Goal: Information Seeking & Learning: Learn about a topic

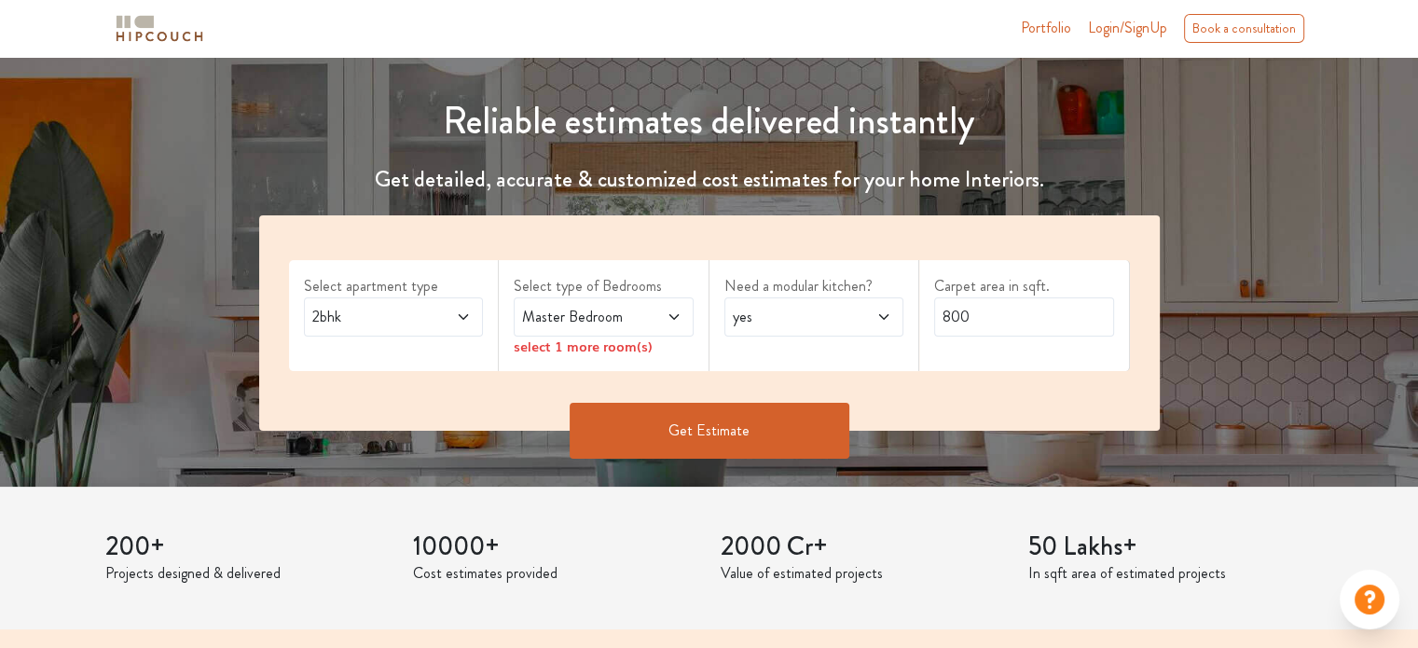
scroll to position [187, 0]
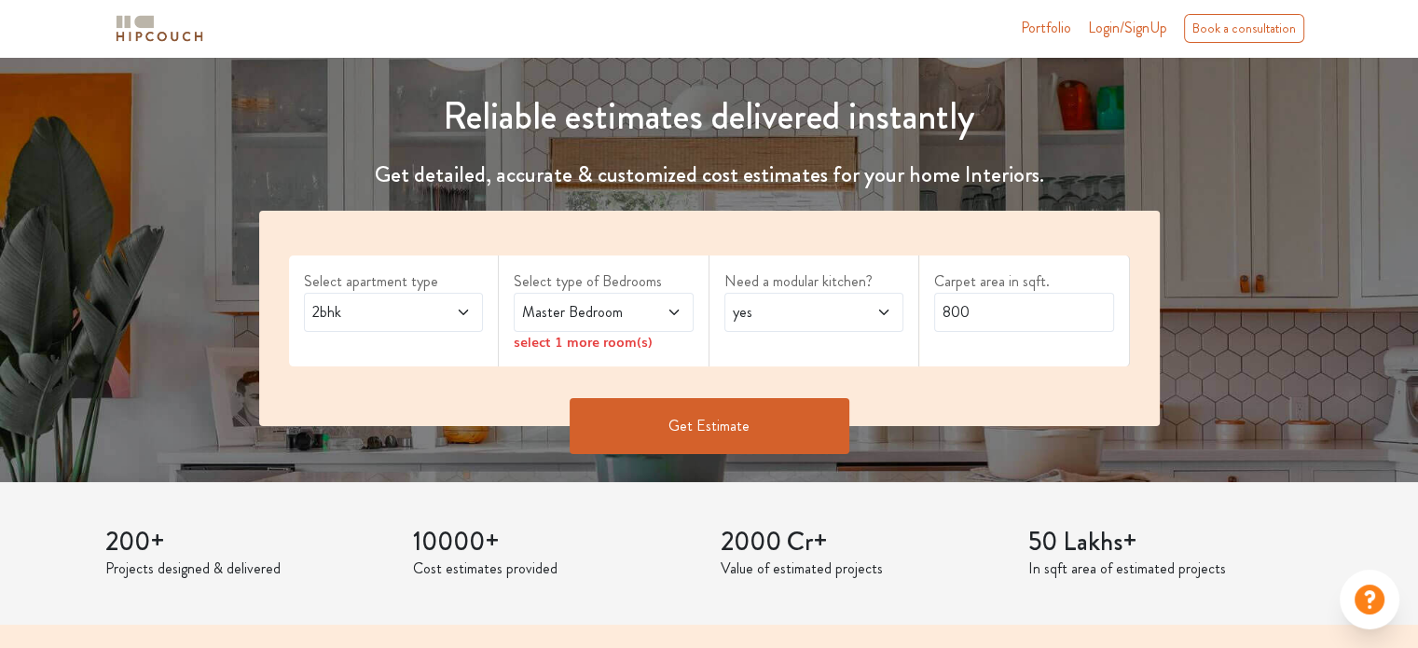
click at [382, 305] on span "2bhk" at bounding box center [370, 312] width 122 height 22
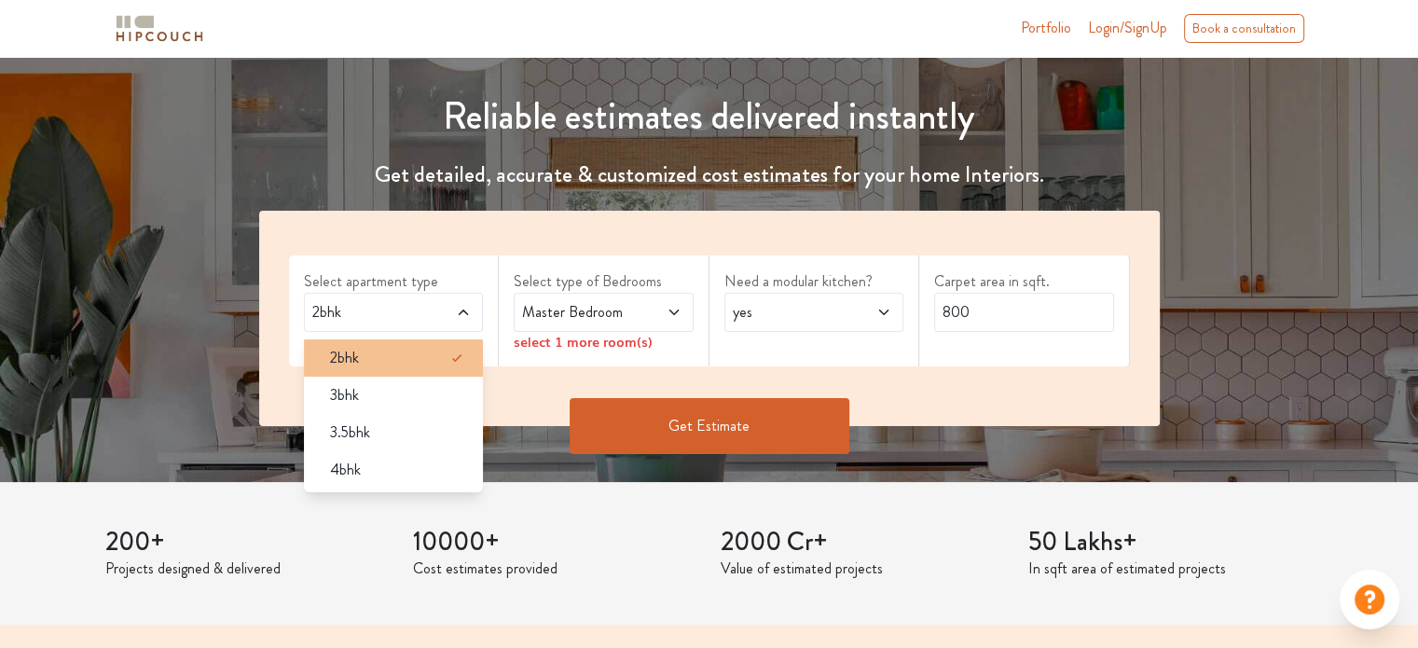
click at [374, 354] on div "2bhk" at bounding box center [399, 358] width 169 height 22
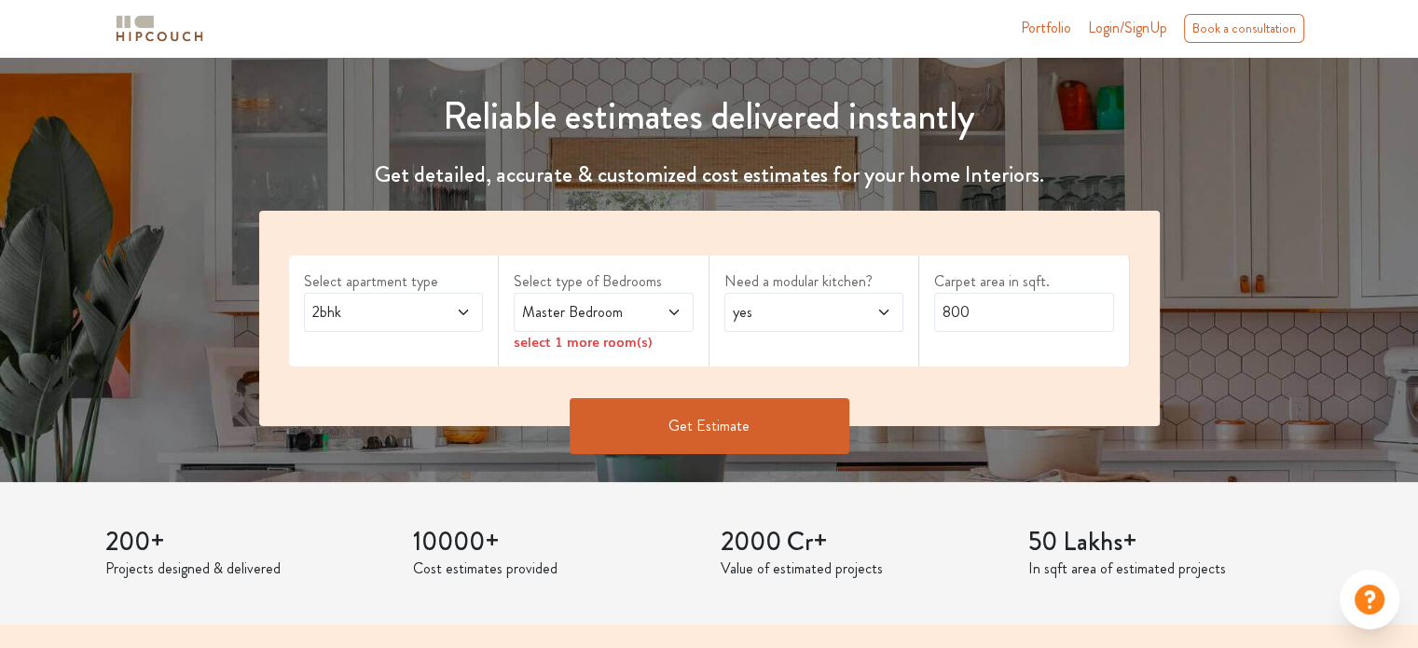
click at [681, 320] on span at bounding box center [661, 312] width 41 height 22
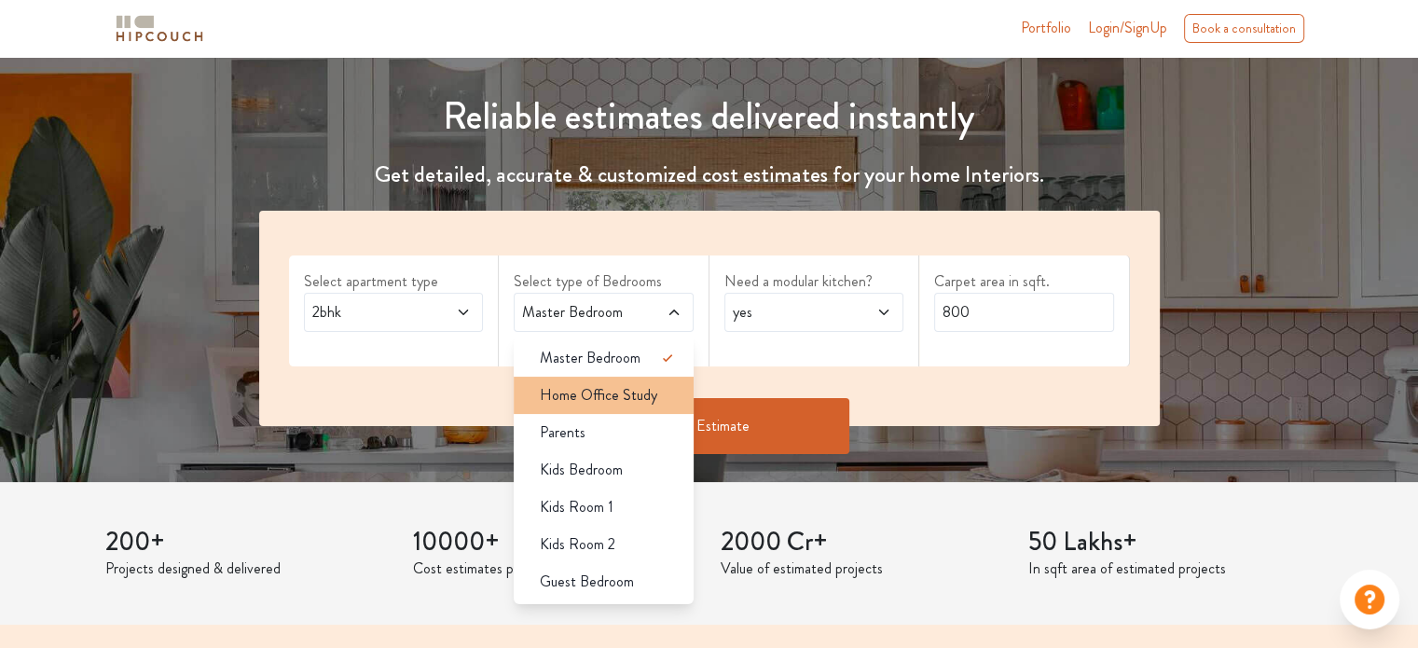
click at [677, 405] on div "Home Office Study" at bounding box center [609, 395] width 169 height 22
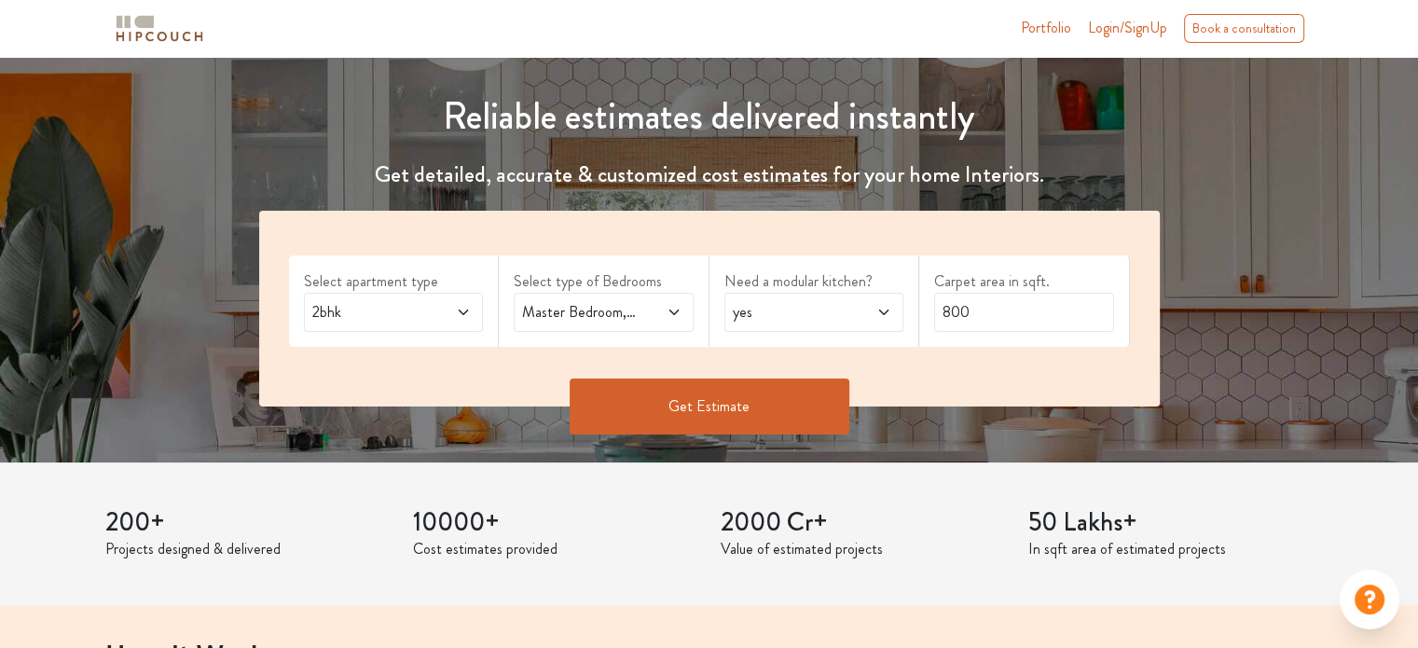
click at [805, 312] on span "yes" at bounding box center [790, 312] width 122 height 22
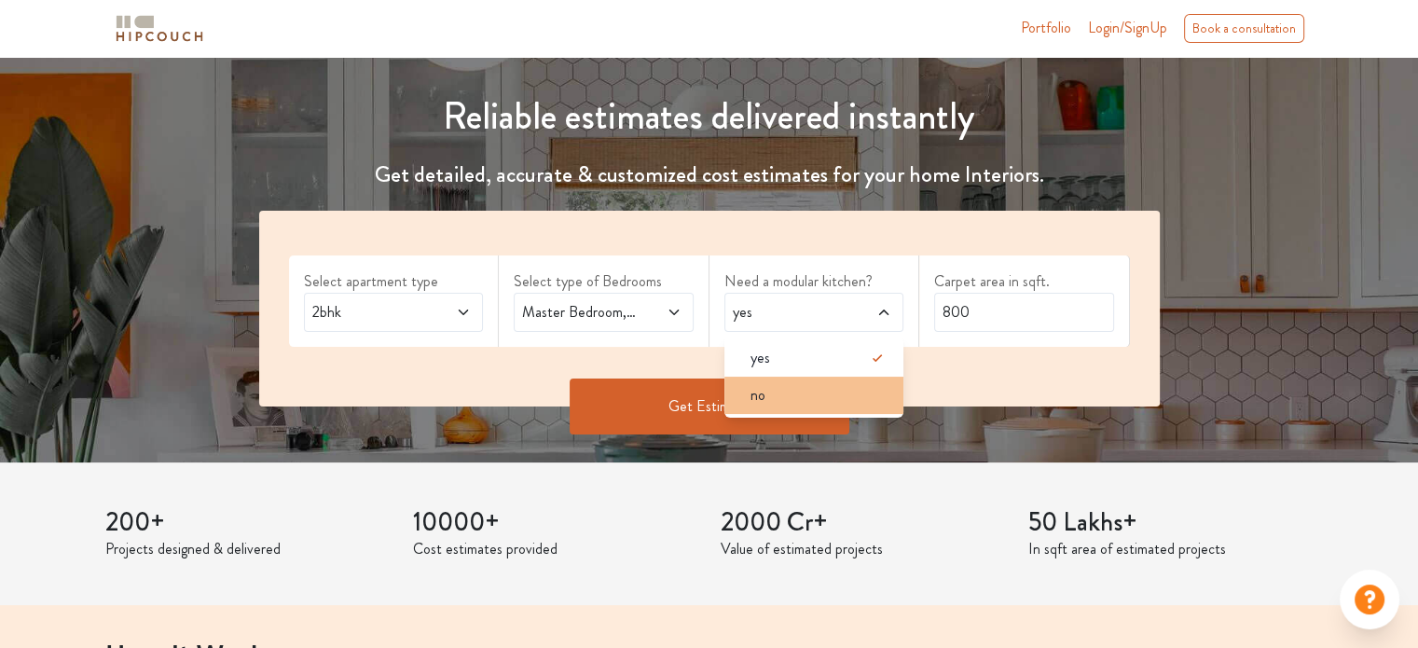
click at [789, 400] on div "no" at bounding box center [820, 395] width 169 height 22
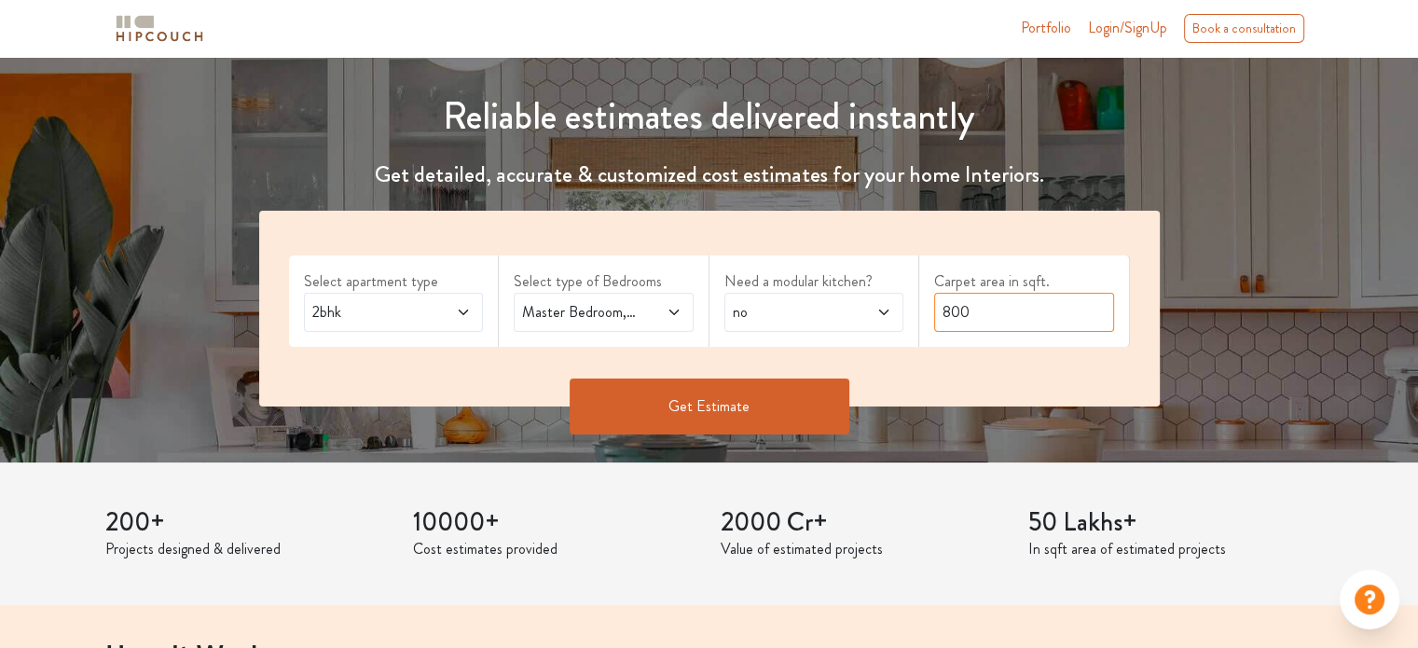
click at [1060, 306] on input "800" at bounding box center [1024, 312] width 180 height 39
type input "300"
click at [631, 408] on button "Get Estimate" at bounding box center [710, 407] width 280 height 56
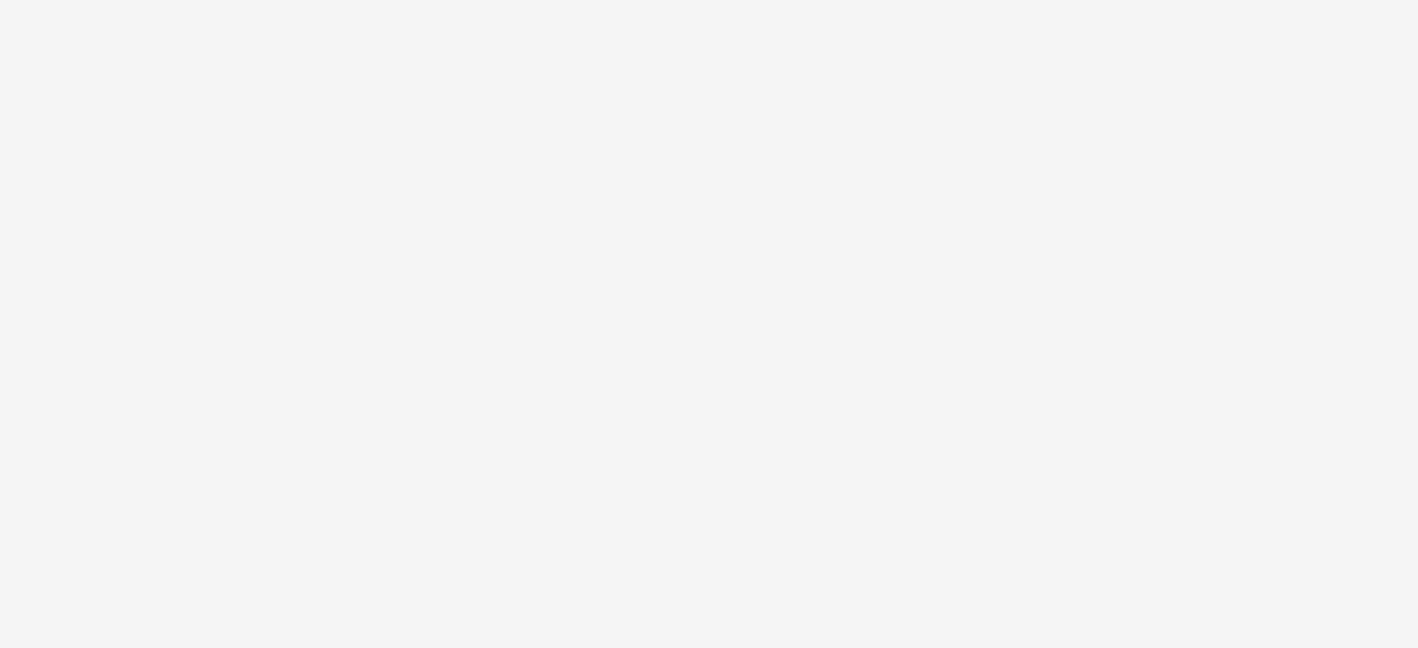
scroll to position [0, 0]
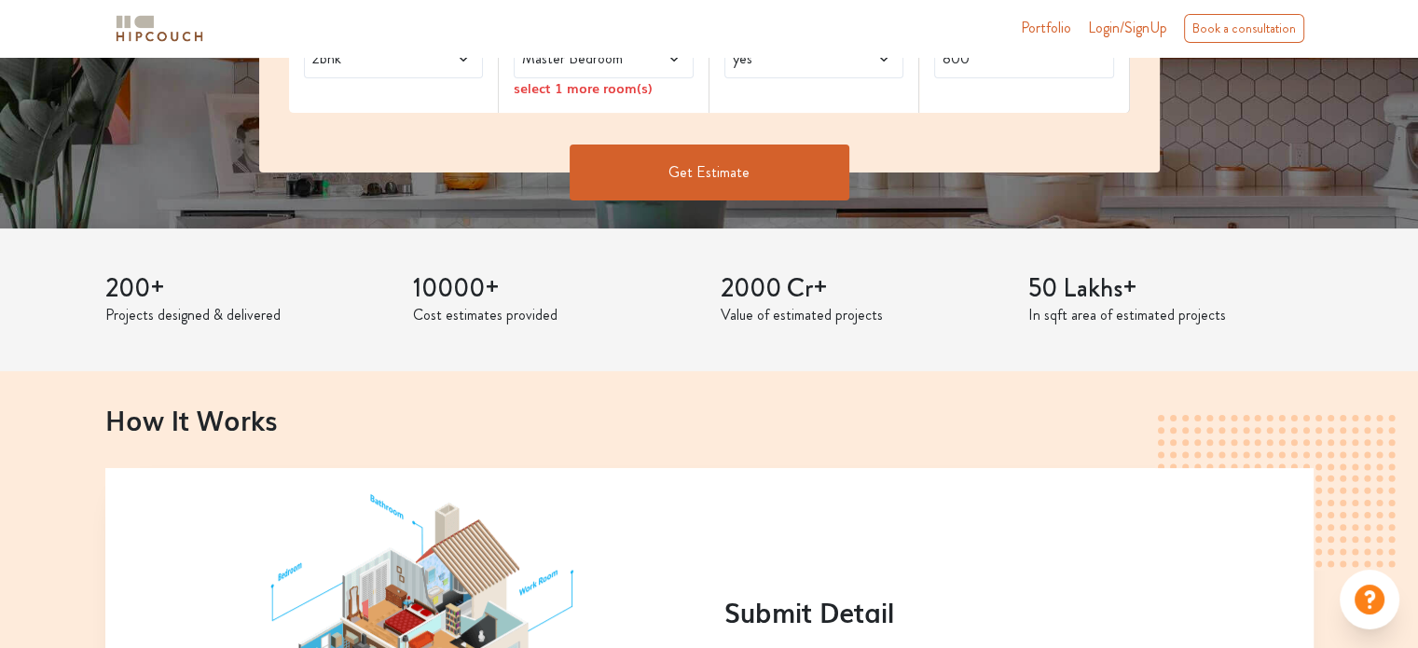
scroll to position [373, 0]
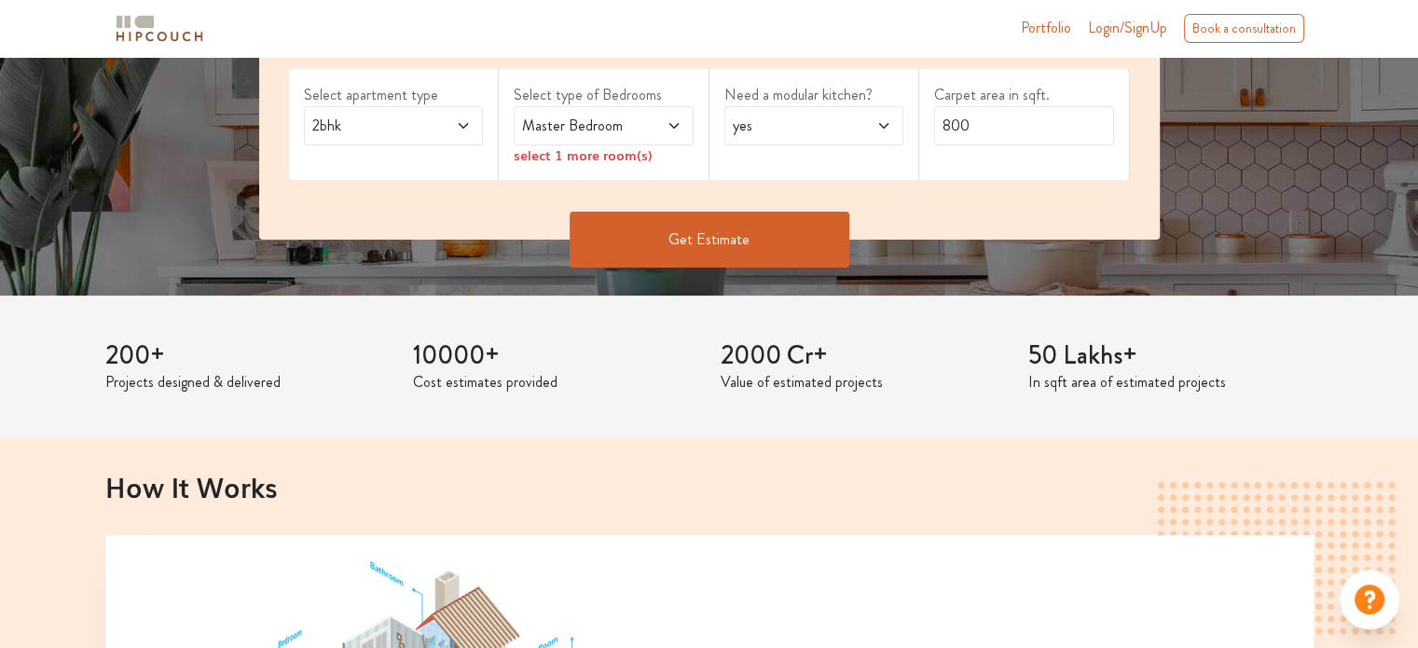
click at [692, 248] on button "Get Estimate" at bounding box center [710, 240] width 280 height 56
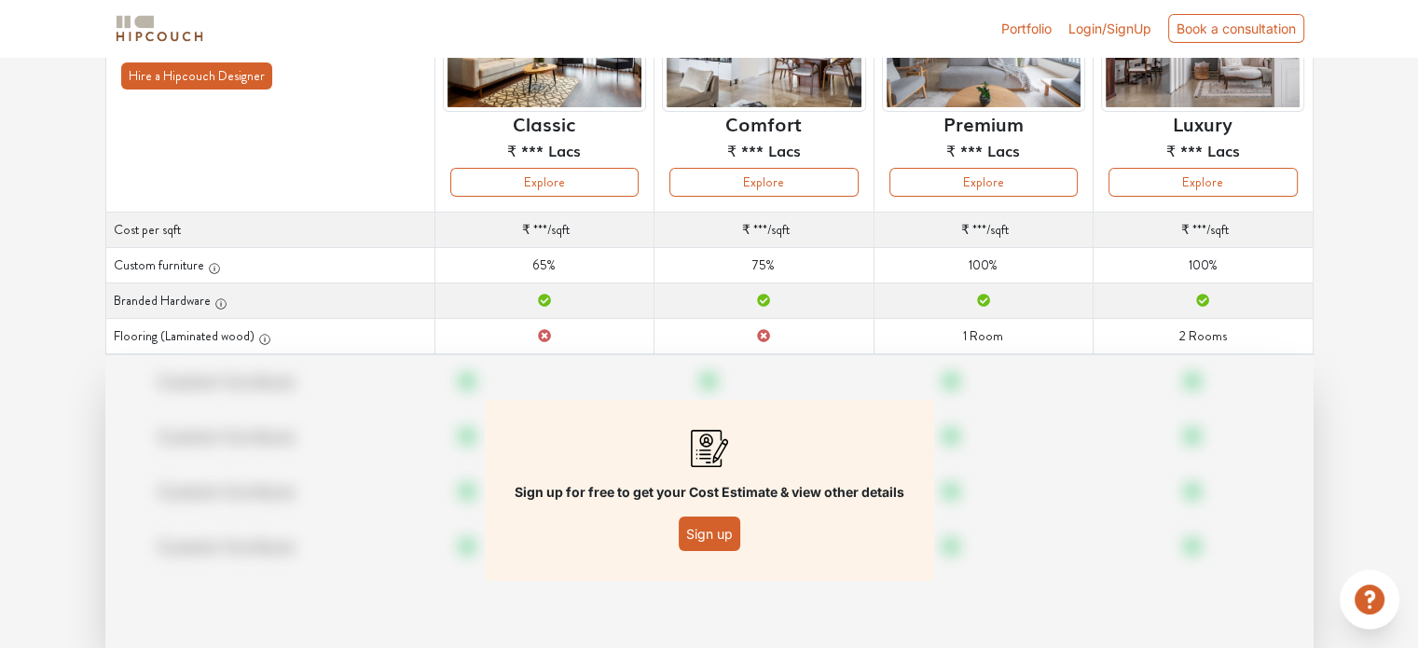
scroll to position [269, 0]
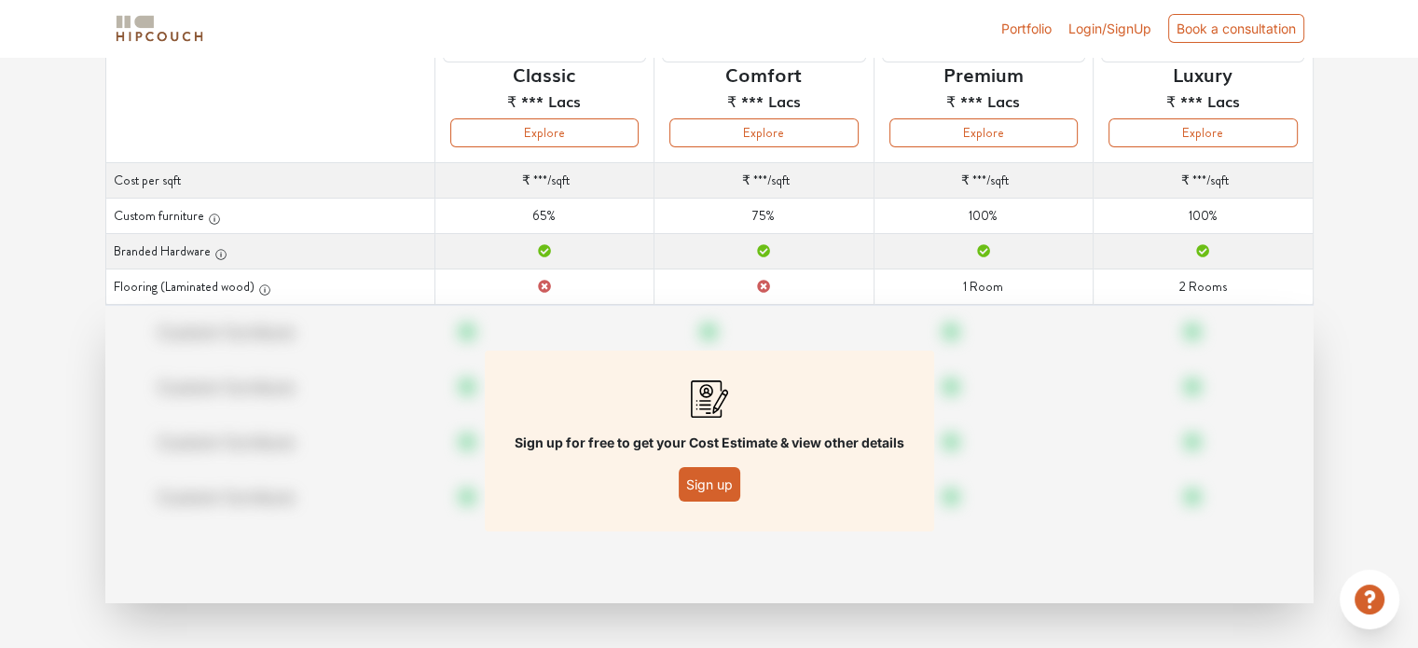
click at [694, 472] on button "Sign up" at bounding box center [710, 484] width 62 height 35
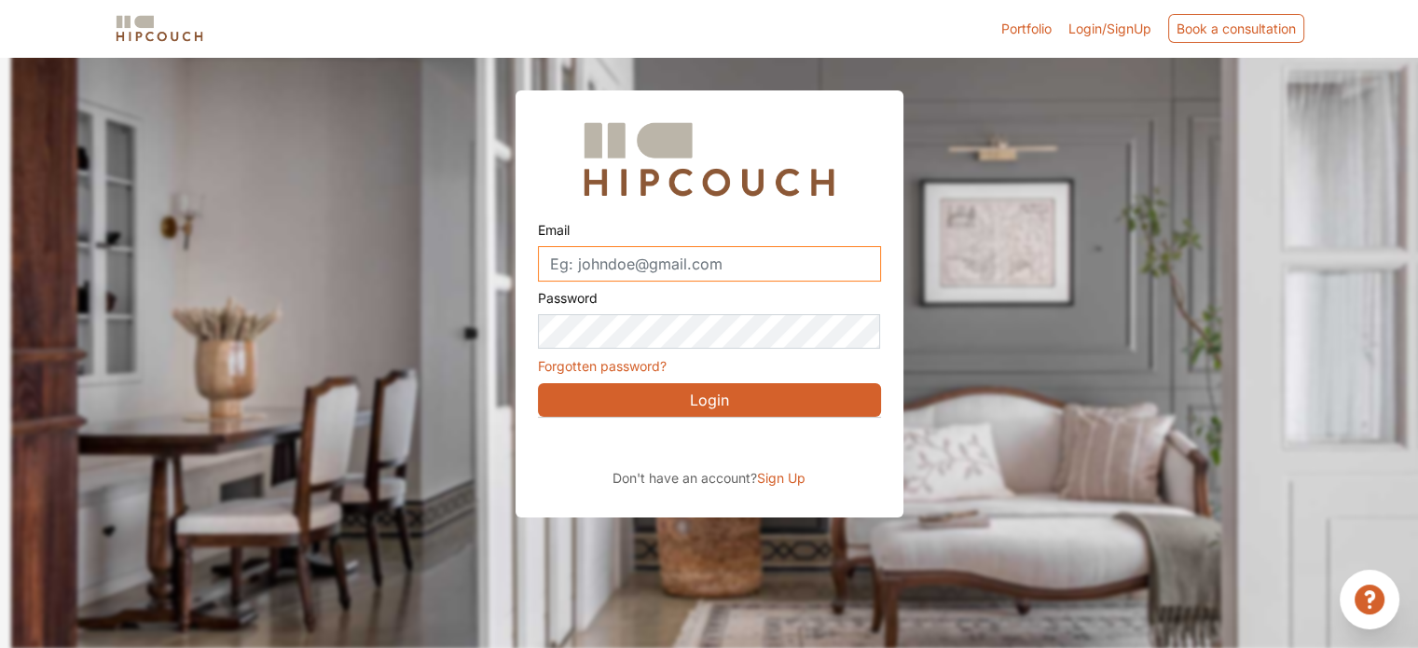
click at [642, 255] on input "Email" at bounding box center [709, 263] width 343 height 35
type input "anishaagarwal124@gmail.com"
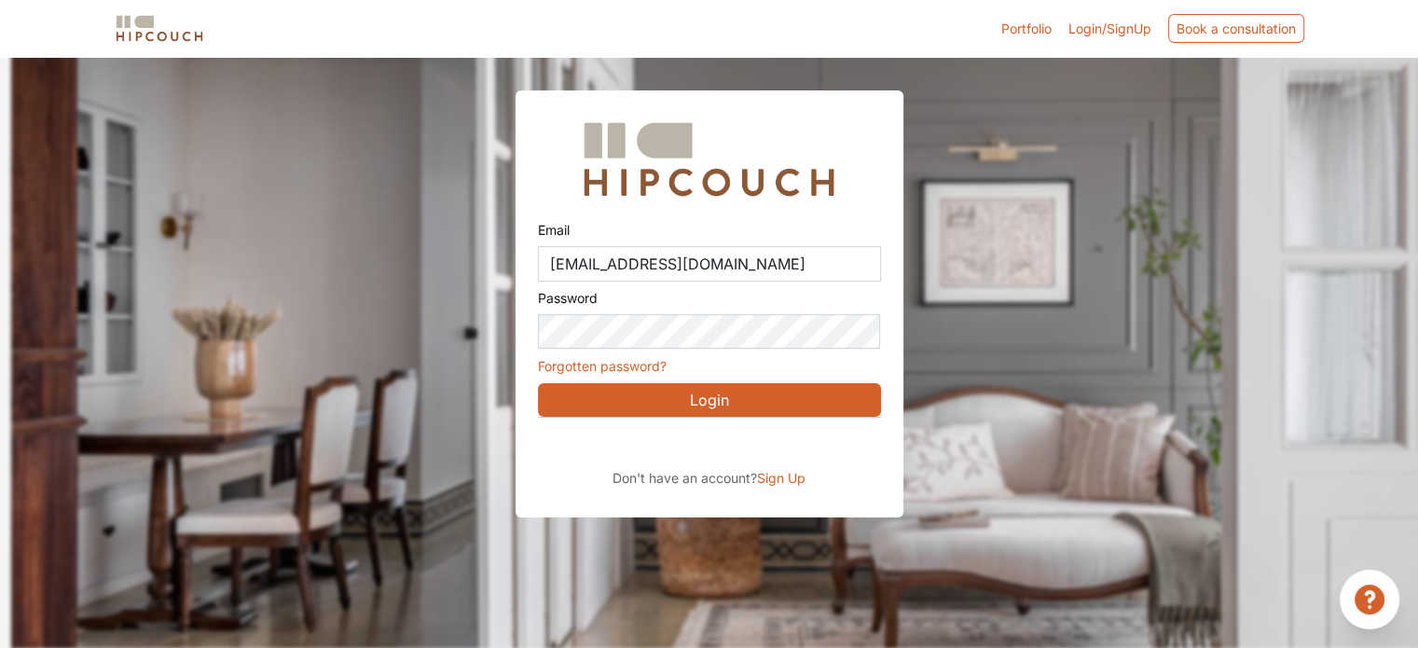
click at [702, 394] on button "Login" at bounding box center [709, 400] width 343 height 34
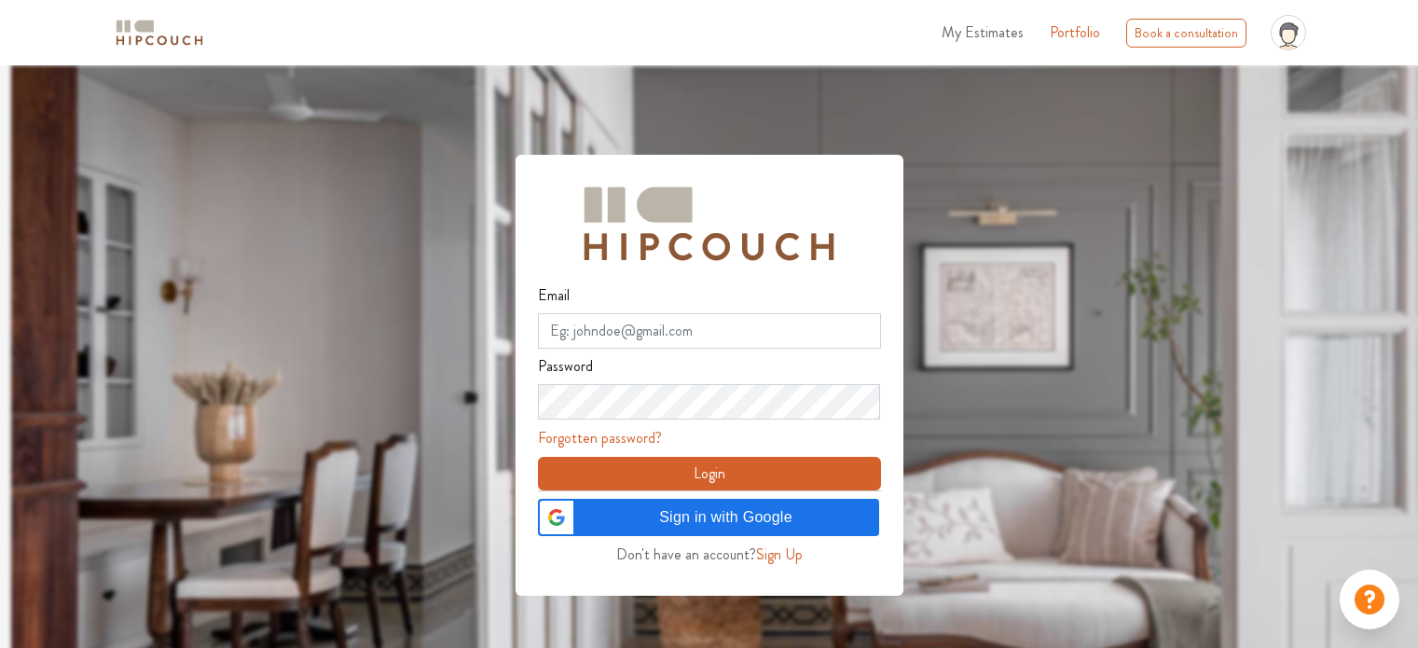
scroll to position [65, 0]
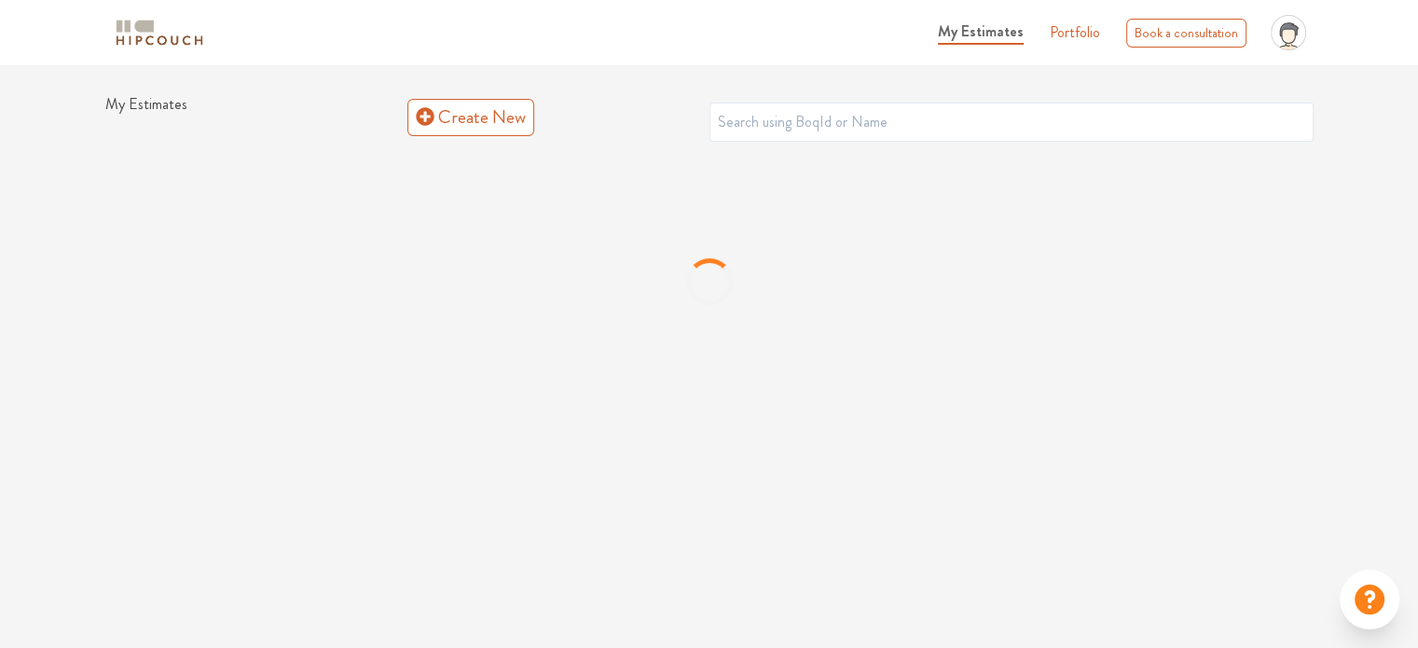
click at [186, 41] on img at bounding box center [159, 33] width 93 height 33
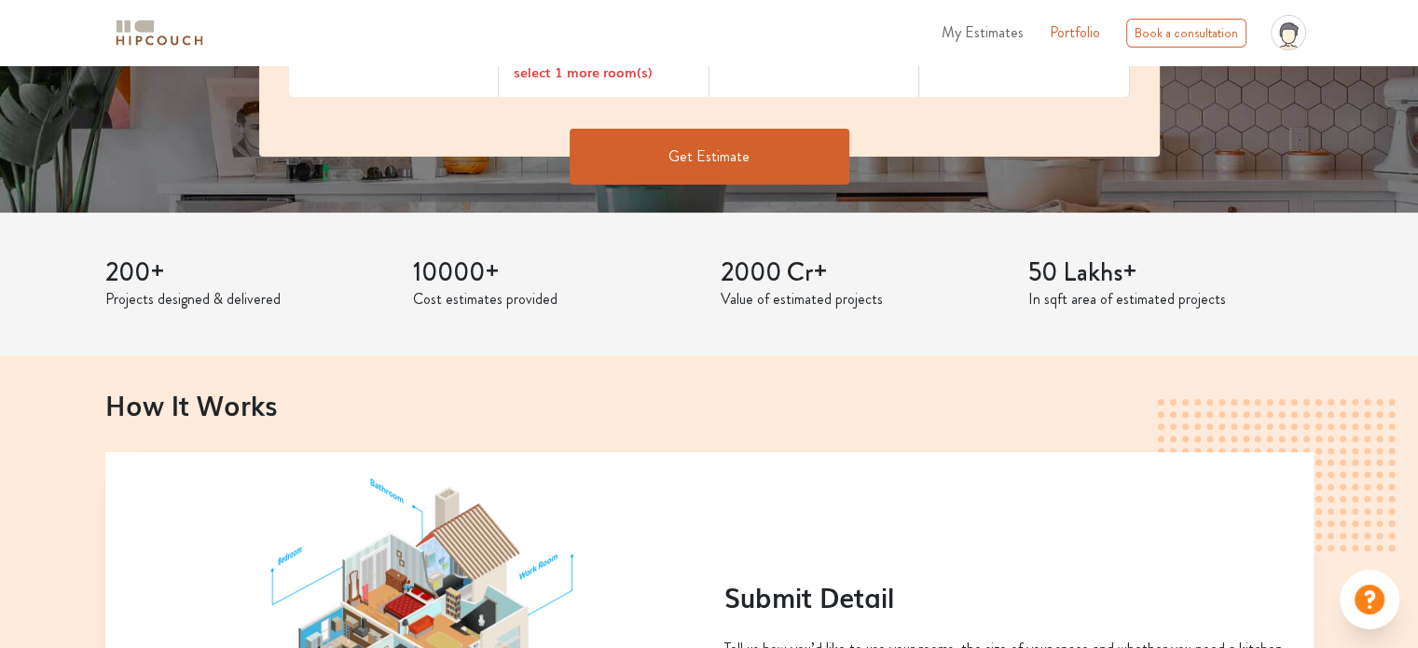
scroll to position [466, 0]
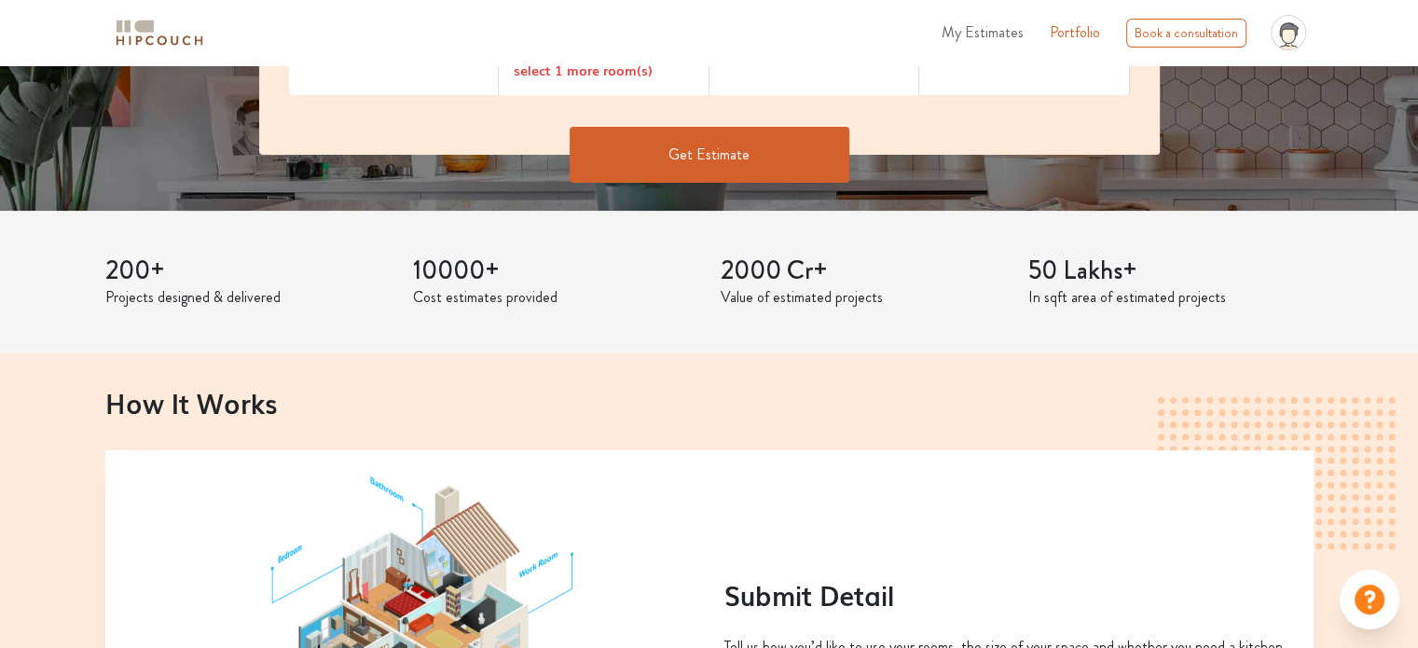
click at [697, 156] on button "Get Estimate" at bounding box center [710, 155] width 280 height 56
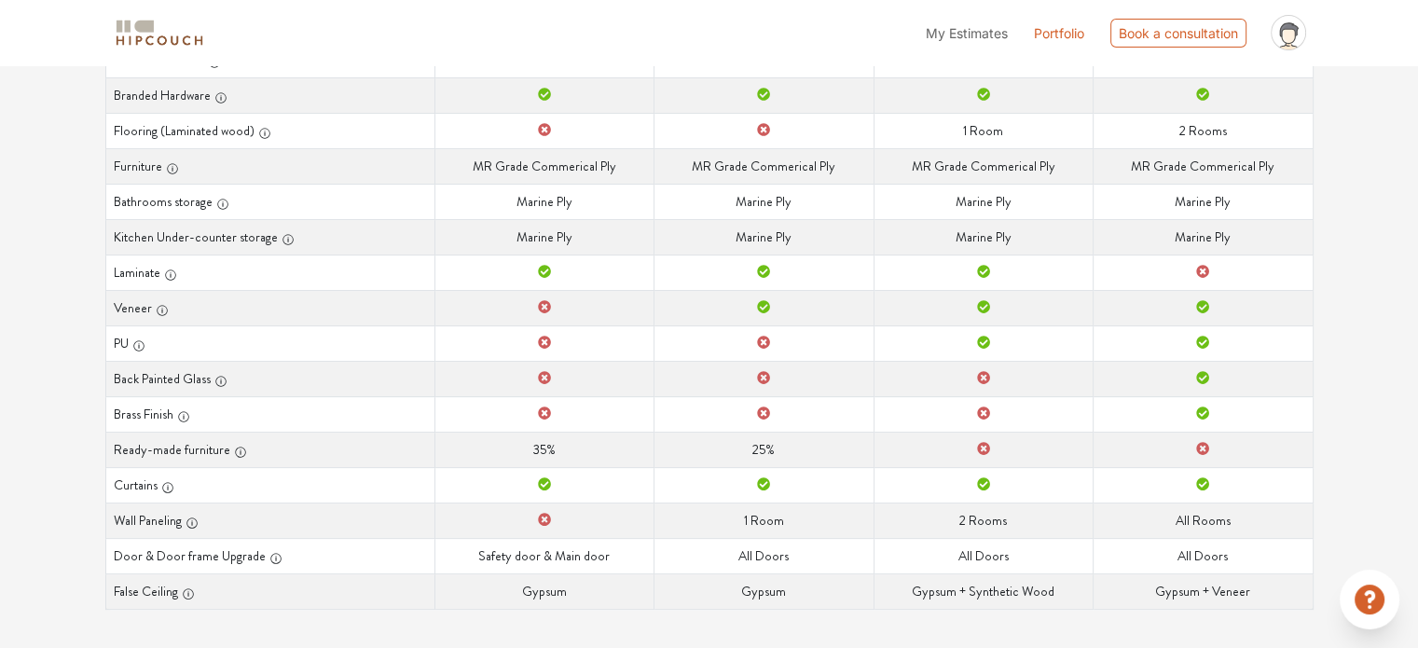
scroll to position [436, 0]
click at [0, 320] on div "Options Summary Details Speak to a Hipcouch Designer Curated Just For You! We'v…" at bounding box center [709, 140] width 1418 height 1023
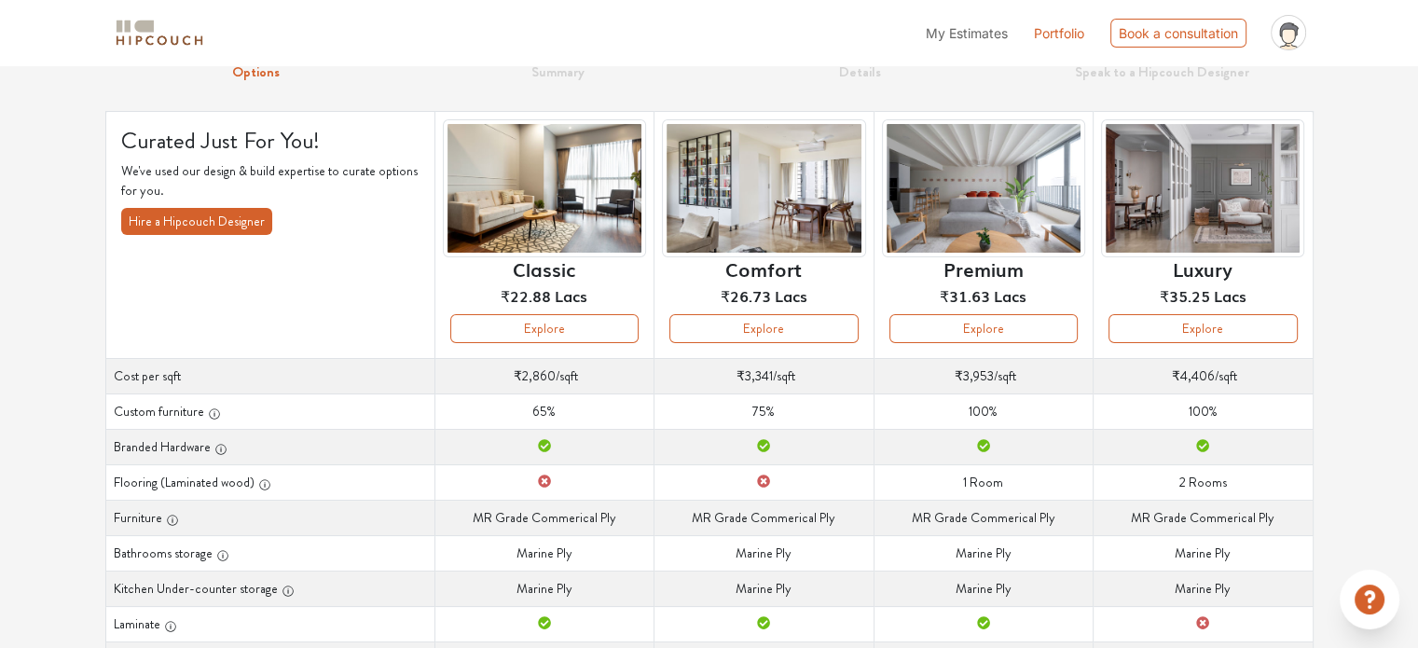
scroll to position [63, 0]
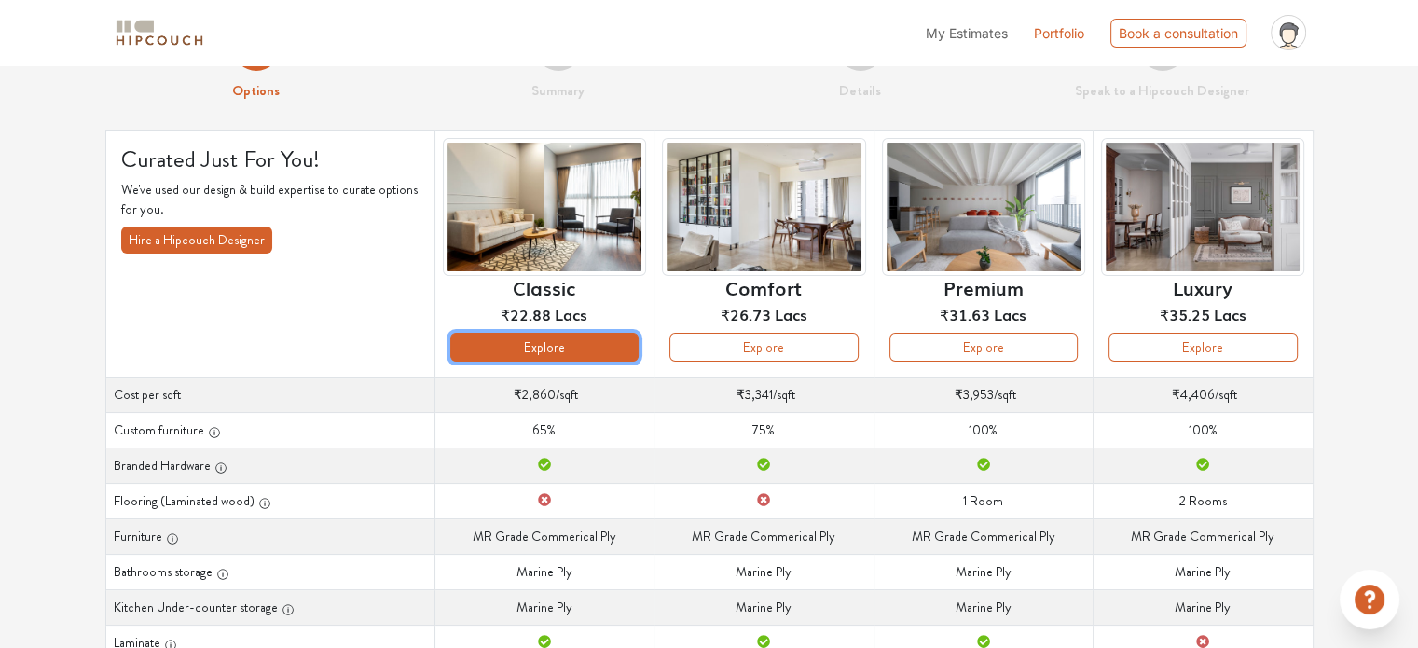
click at [509, 346] on button "Explore" at bounding box center [544, 347] width 188 height 29
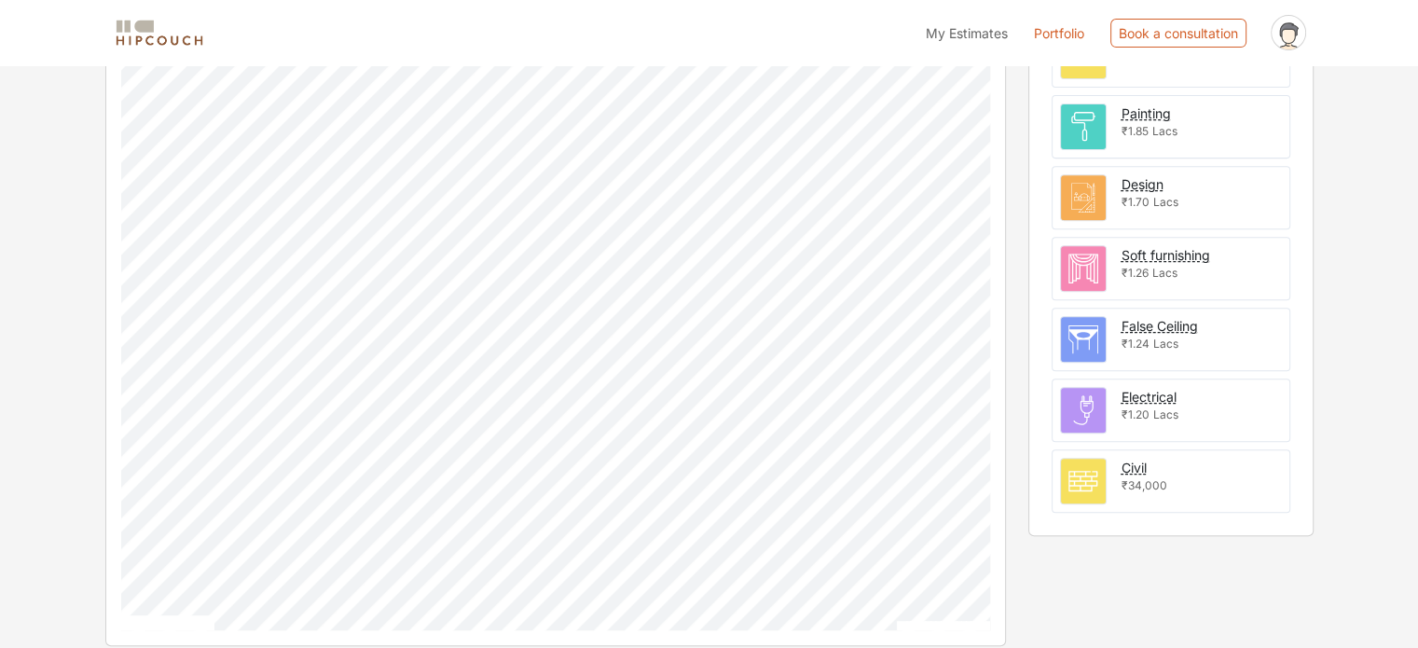
scroll to position [731, 0]
drag, startPoint x: 1123, startPoint y: 449, endPoint x: 1210, endPoint y: 553, distance: 135.6
click at [1210, 553] on div "Cost by Services Carpentry ₹12.89 Lacs Loose furniture ₹2.95 Lacs Painting ₹1.8…" at bounding box center [1171, 266] width 308 height 754
click at [1093, 469] on img at bounding box center [1083, 478] width 45 height 45
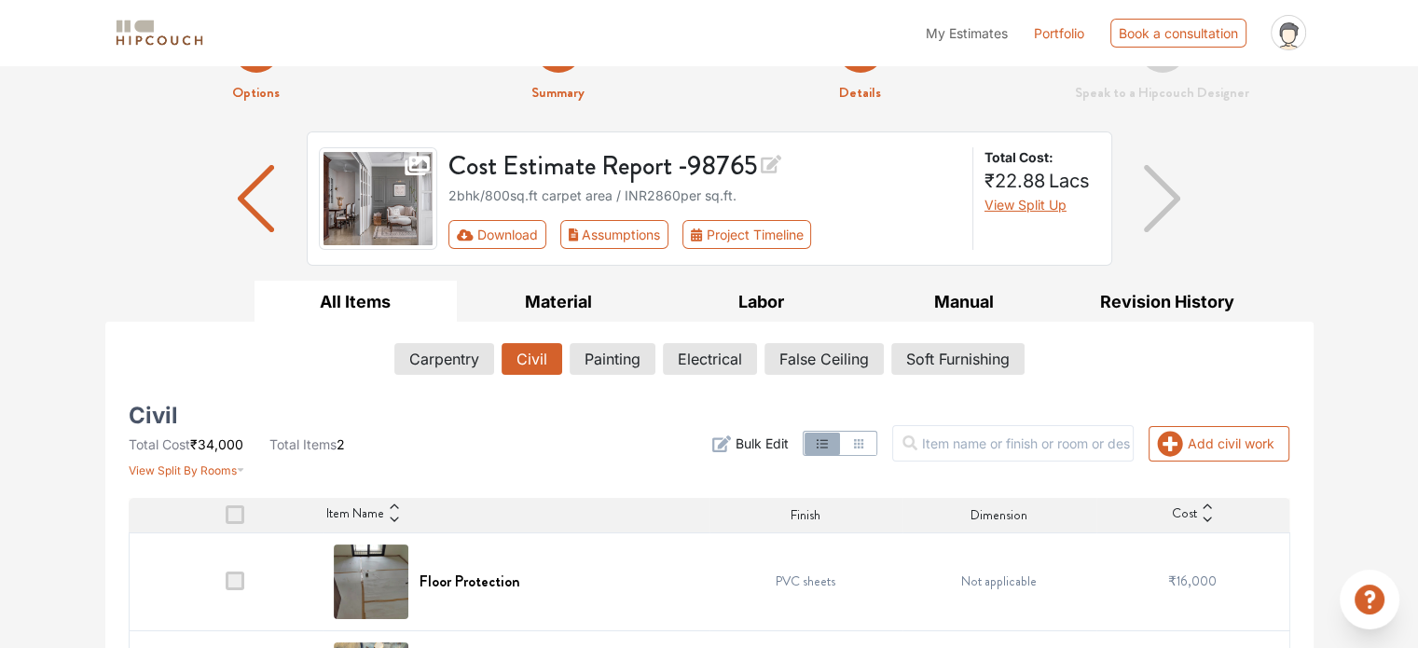
scroll to position [155, 0]
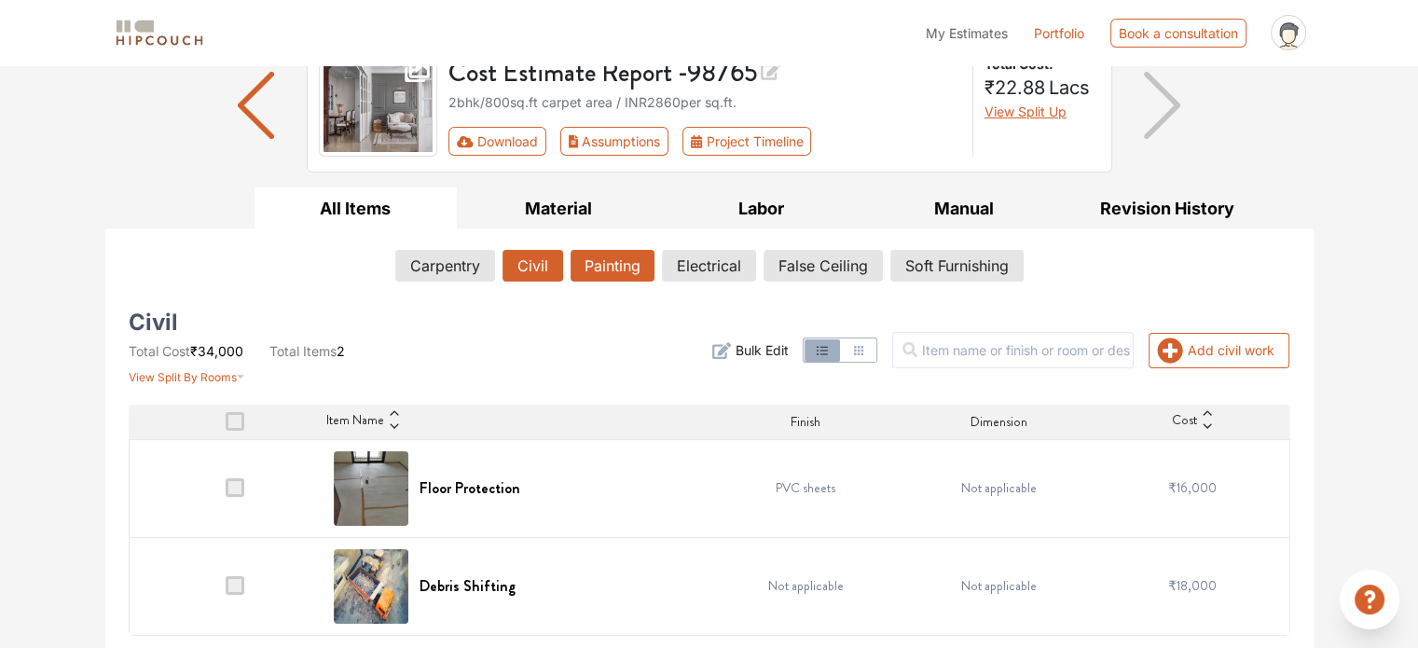
click at [642, 256] on button "Painting" at bounding box center [613, 266] width 84 height 32
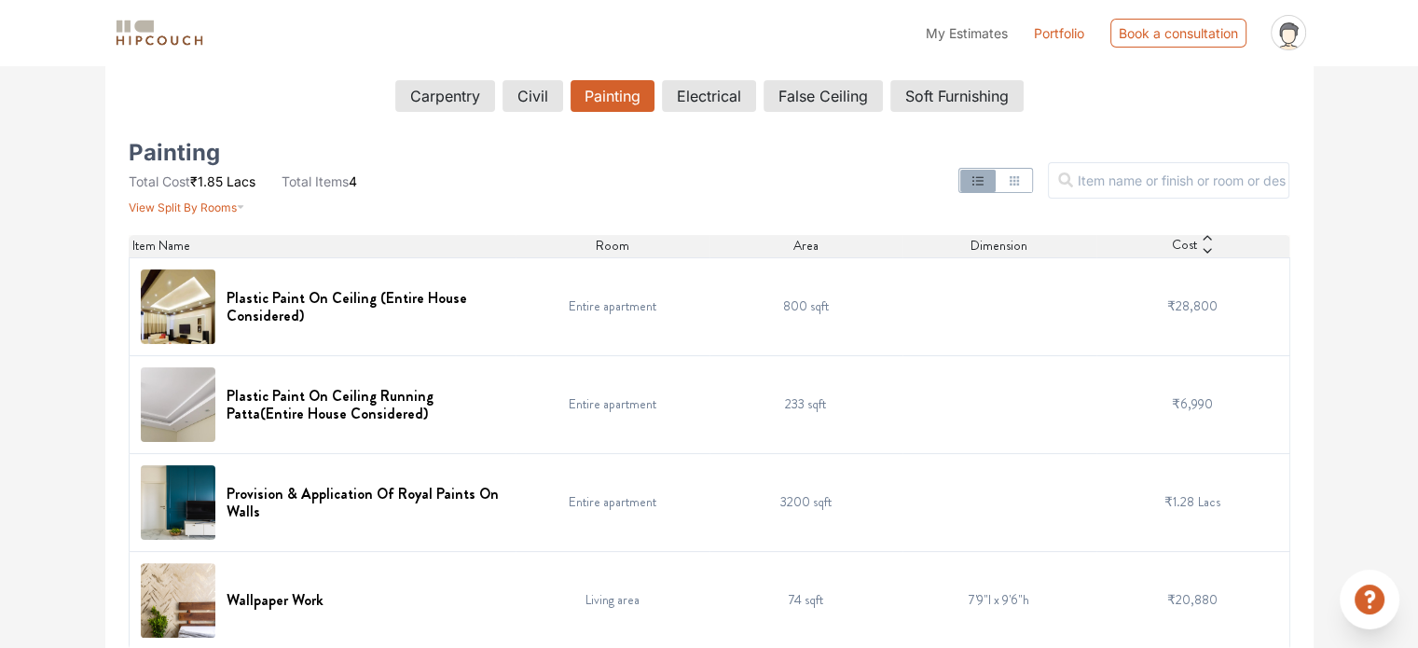
scroll to position [339, 0]
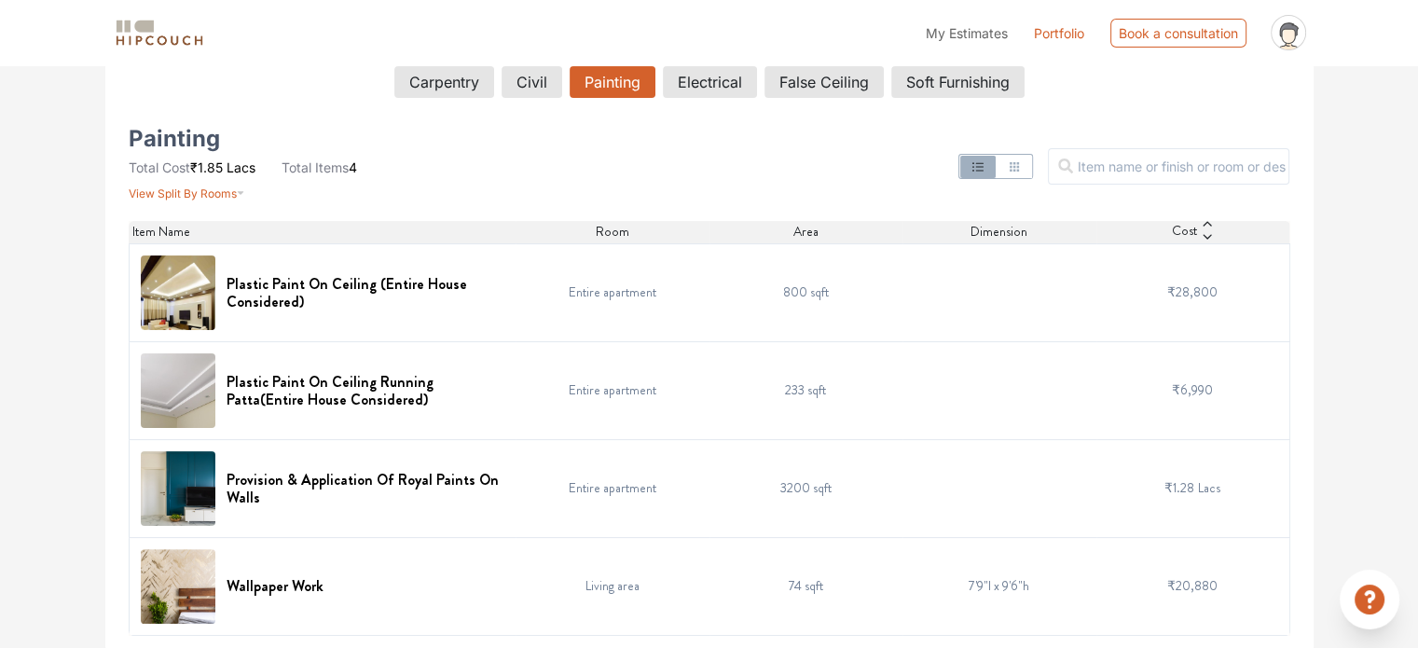
click at [829, 297] on td "800 sqft" at bounding box center [807, 292] width 194 height 98
click at [964, 290] on td at bounding box center [1000, 292] width 194 height 98
click at [537, 286] on td "Entire apartment" at bounding box center [613, 292] width 194 height 98
click at [243, 283] on h6 "Plastic Paint On Ceiling (Entire House Considered)" at bounding box center [366, 292] width 279 height 35
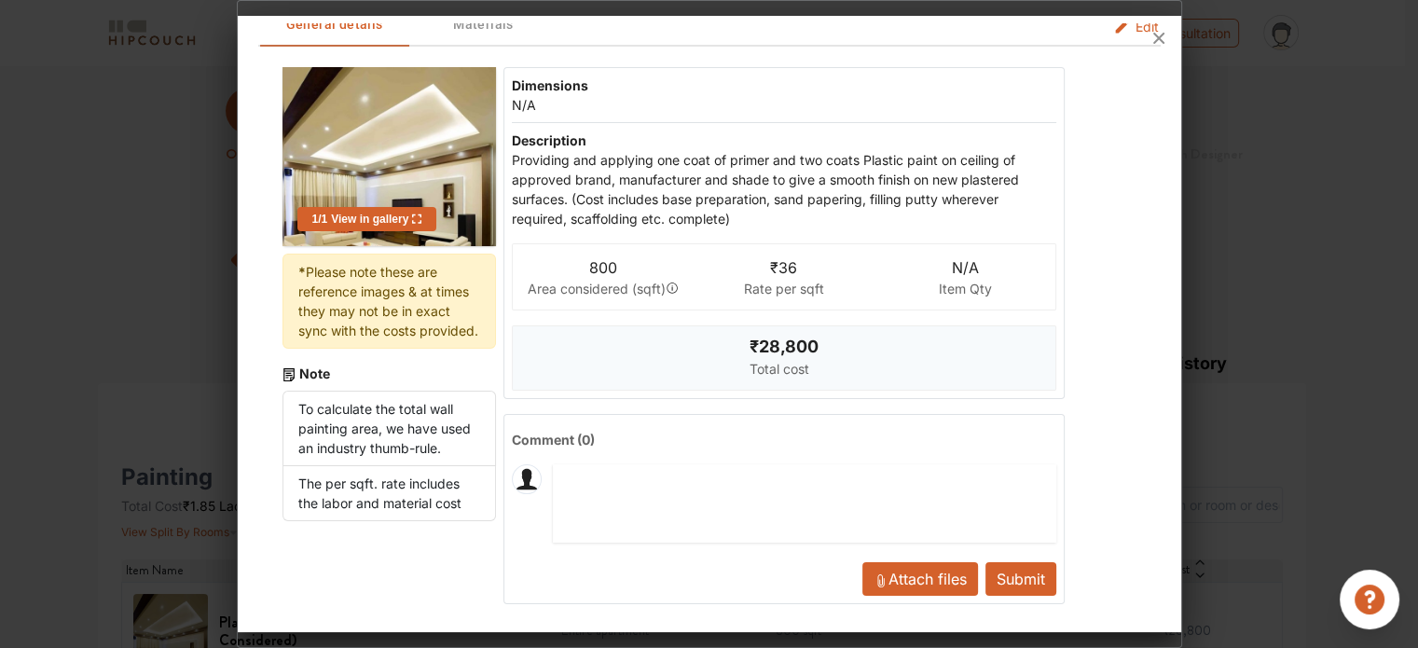
scroll to position [0, 0]
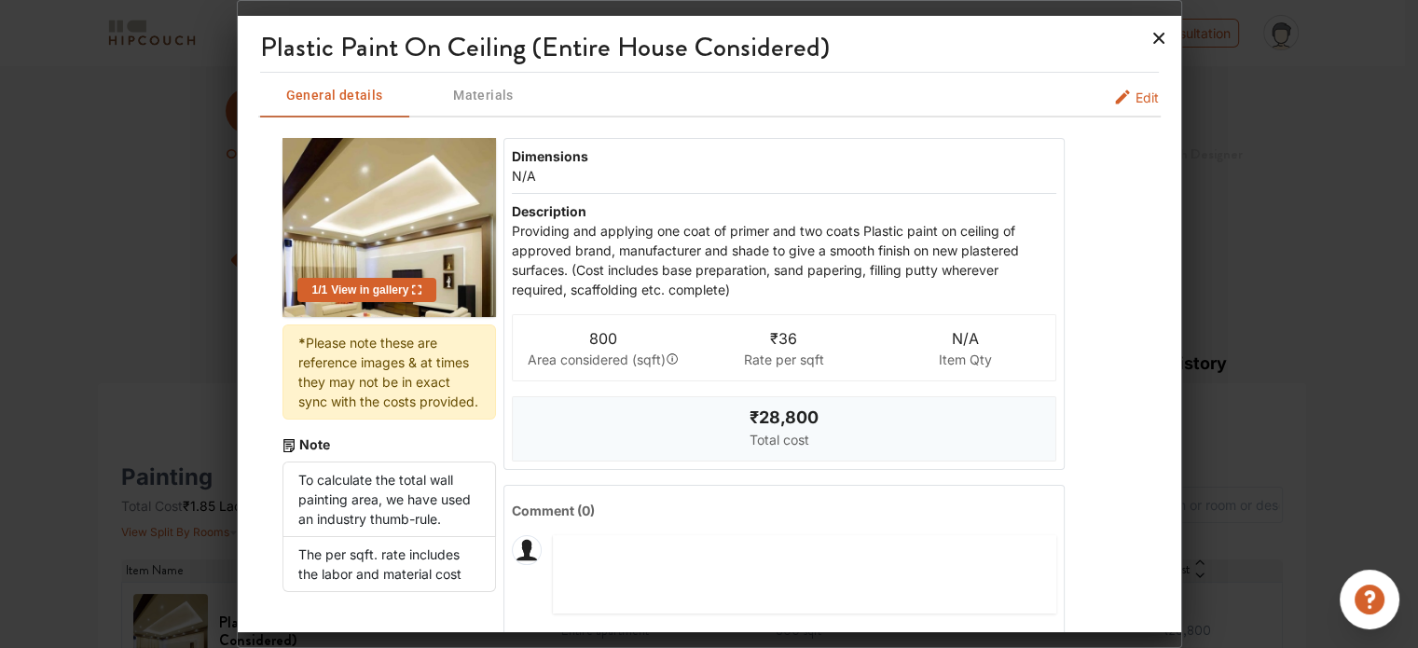
click at [1155, 36] on icon at bounding box center [1159, 38] width 11 height 11
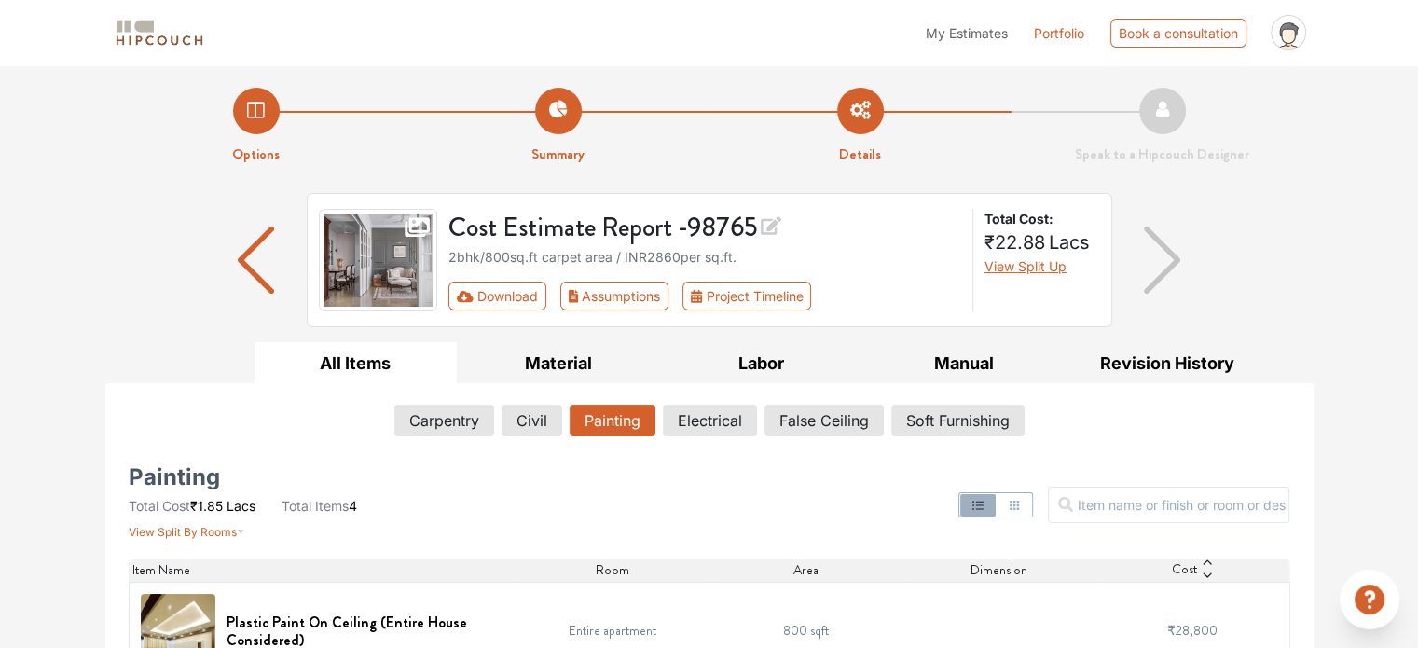
click at [261, 279] on img "button" at bounding box center [256, 260] width 36 height 67
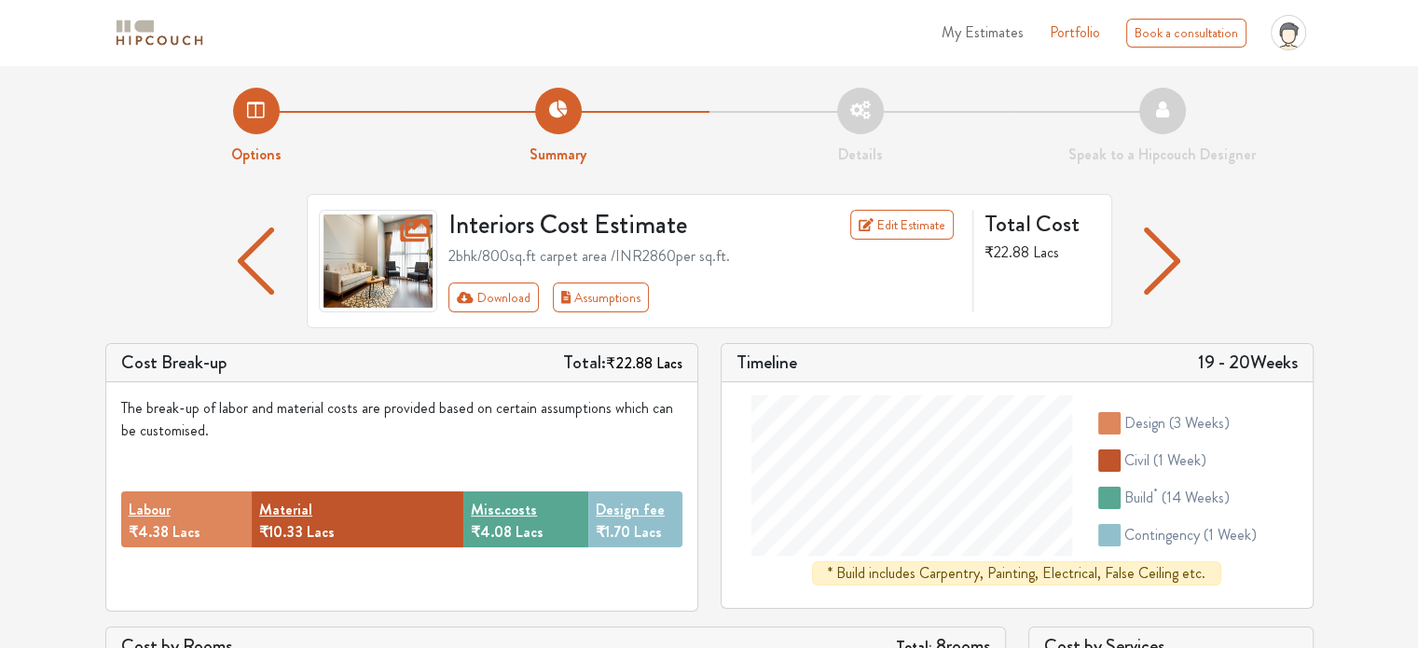
click at [258, 264] on img "button" at bounding box center [256, 261] width 36 height 67
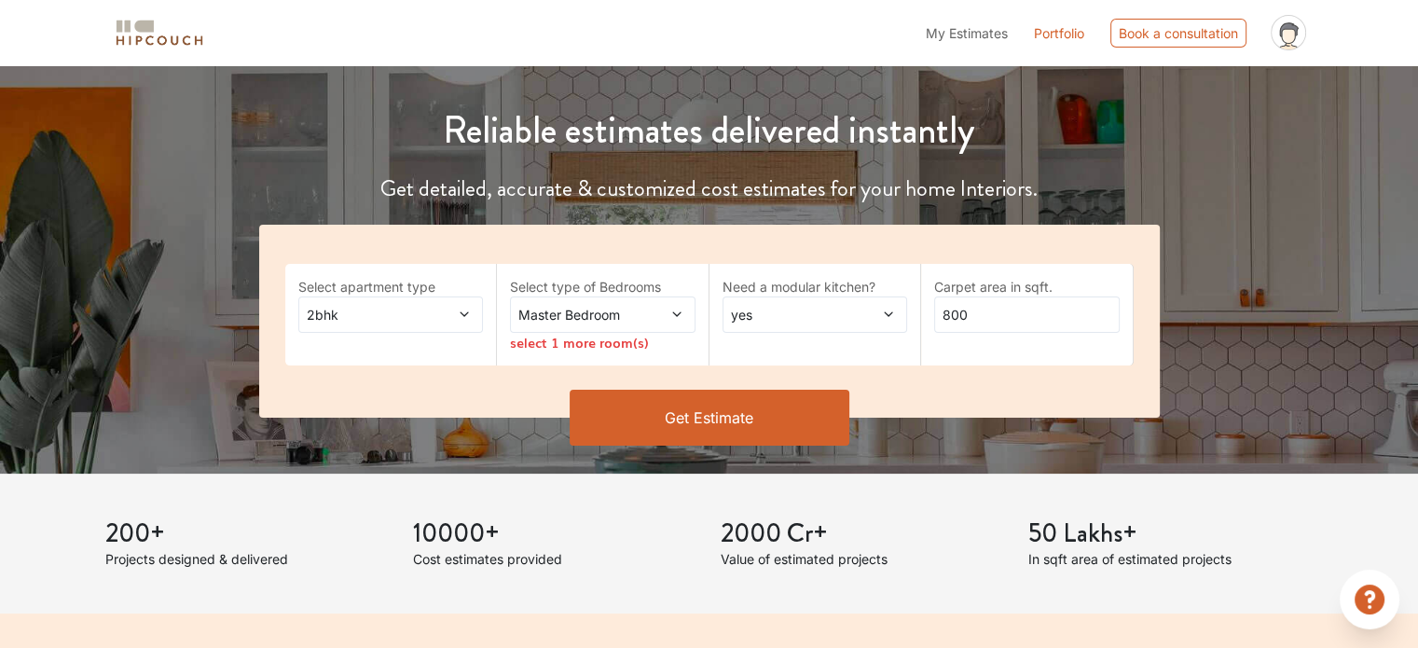
scroll to position [187, 0]
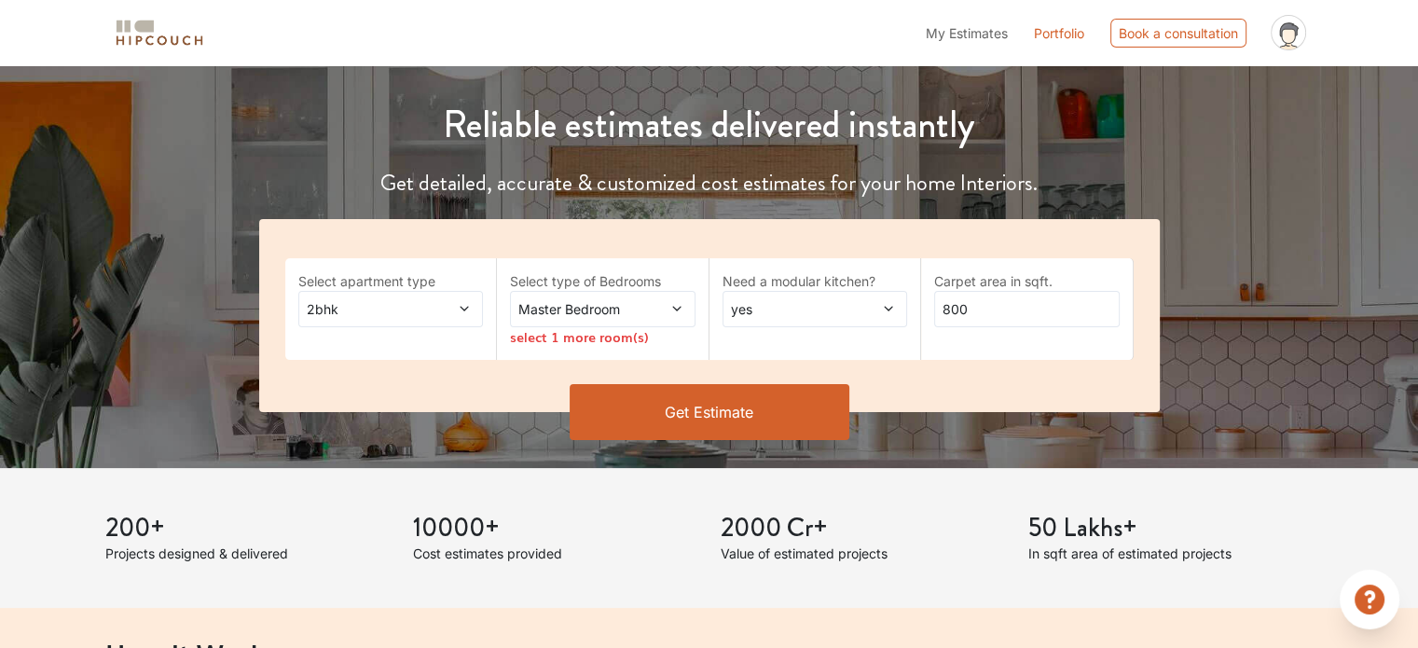
click at [671, 390] on button "Get Estimate" at bounding box center [710, 412] width 280 height 56
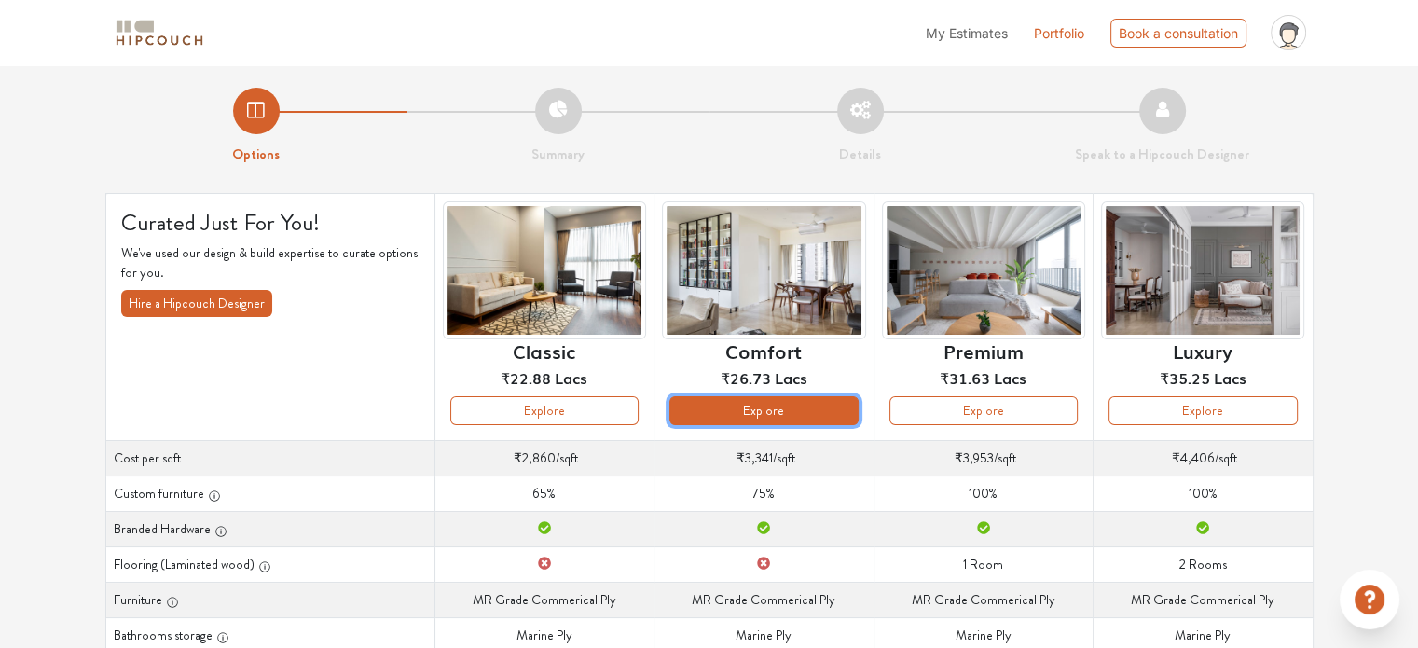
click at [762, 414] on button "Explore" at bounding box center [764, 410] width 188 height 29
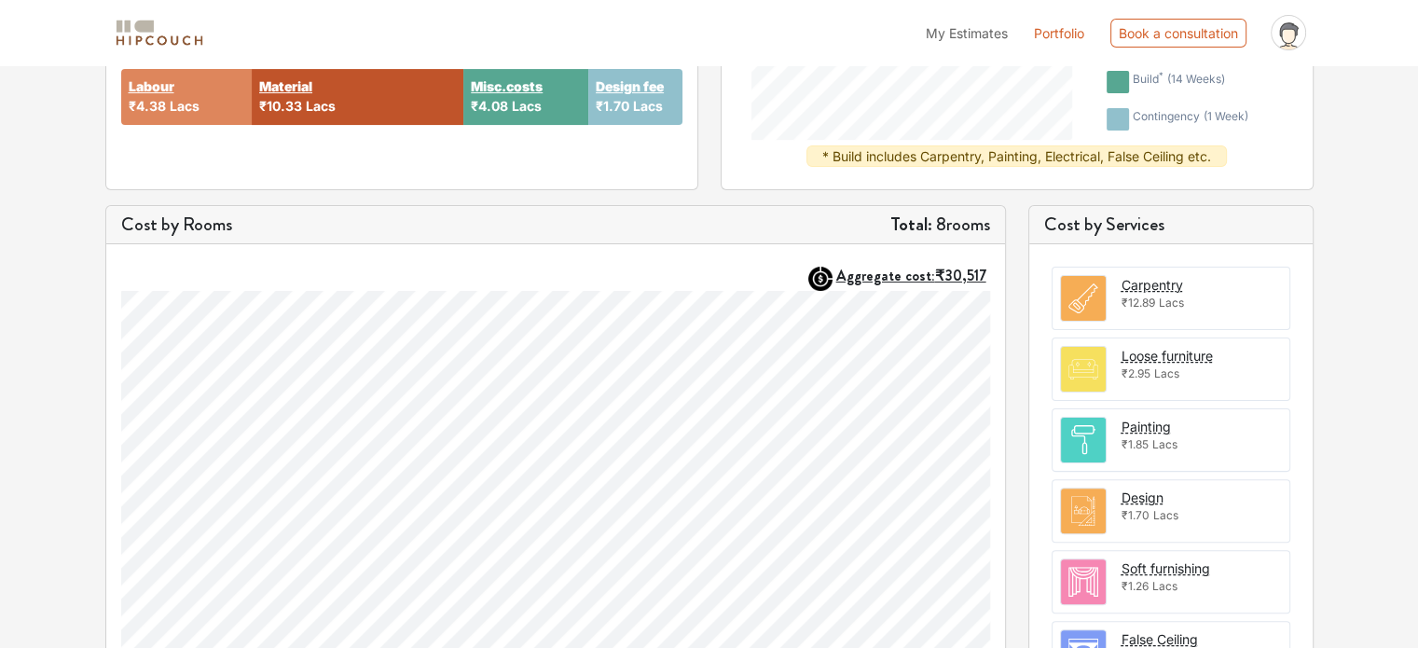
scroll to position [560, 0]
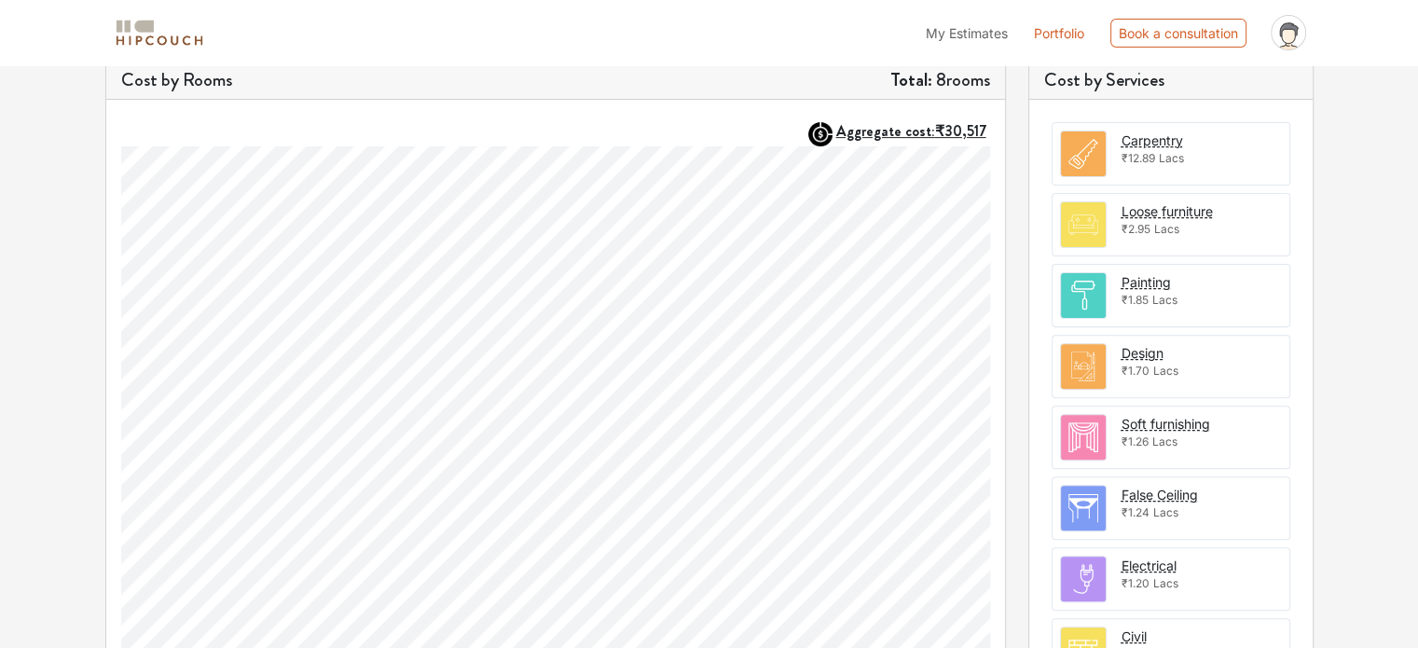
click at [1115, 429] on div "Soft furnishing ₹1.26 Lacs" at bounding box center [1171, 437] width 239 height 63
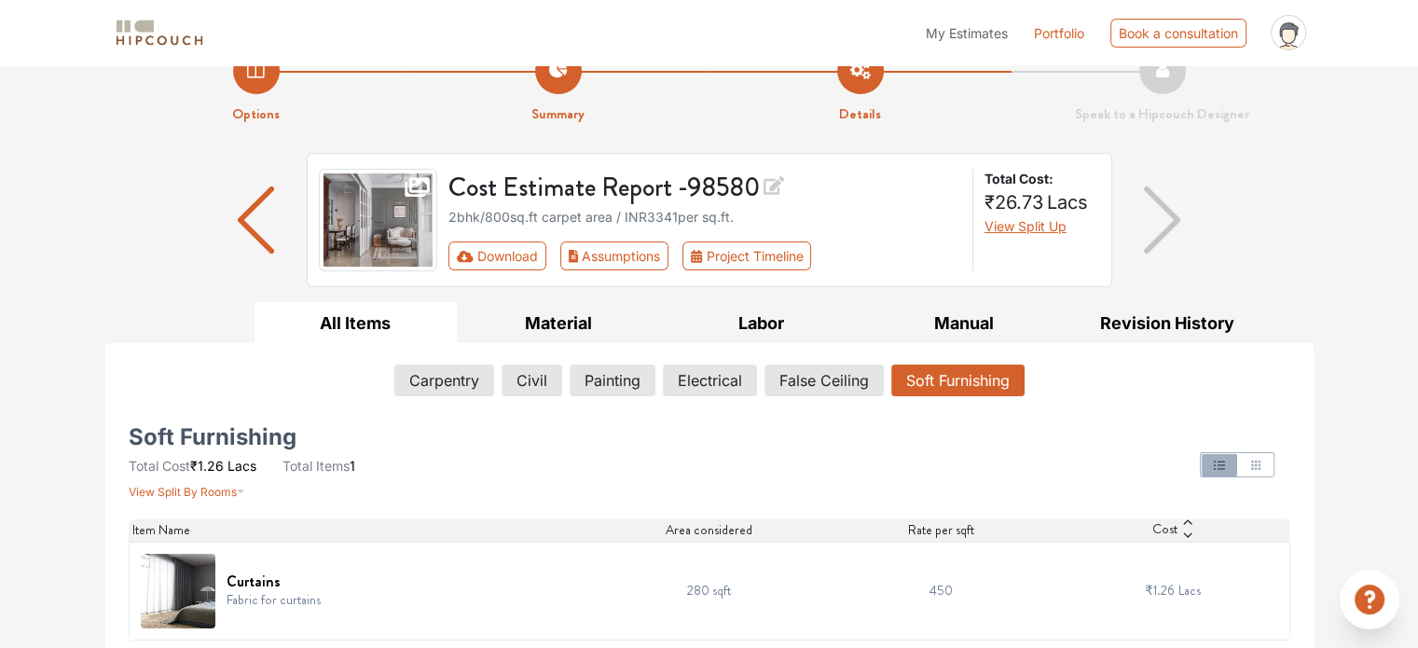
scroll to position [45, 0]
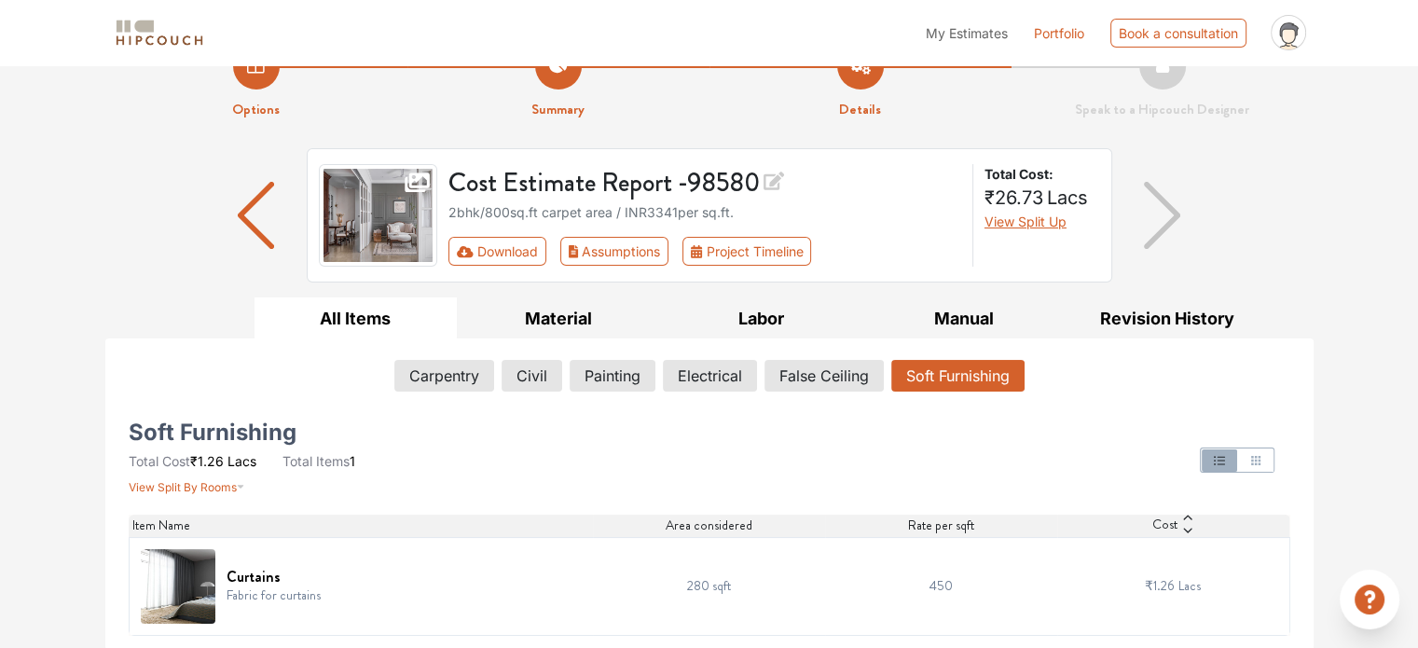
click at [132, 585] on td "Curtains Fabric for curtains" at bounding box center [361, 586] width 464 height 98
click at [161, 570] on img at bounding box center [178, 586] width 75 height 75
click at [254, 570] on h6 "Curtains" at bounding box center [274, 577] width 94 height 18
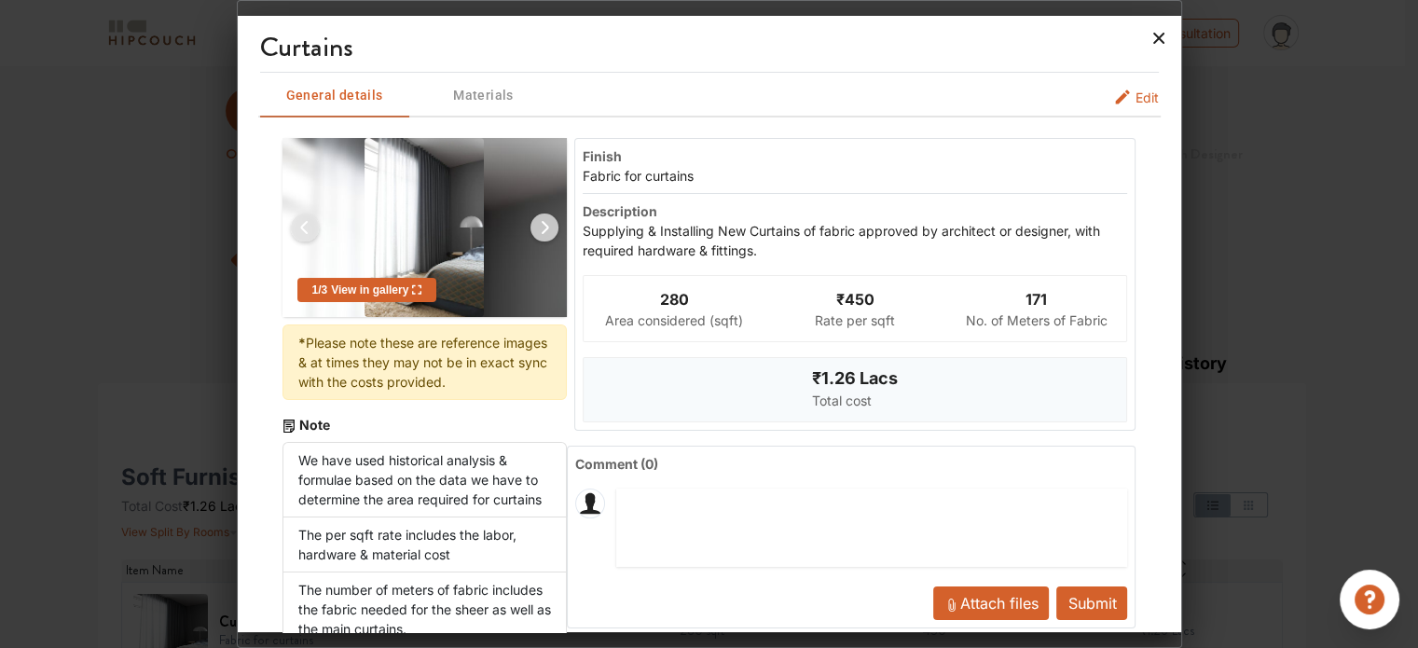
click at [1153, 44] on icon at bounding box center [1159, 38] width 30 height 30
